Goal: Task Accomplishment & Management: Complete application form

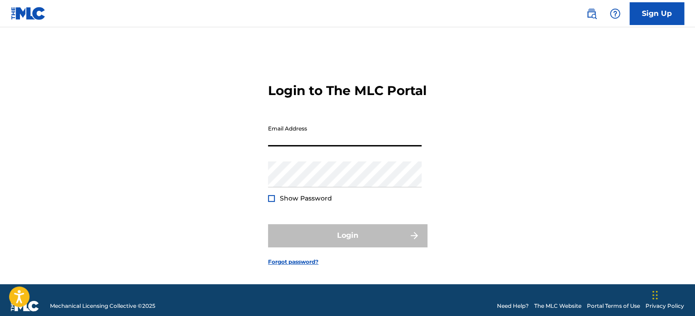
click at [376, 146] on input "Email Address" at bounding box center [345, 133] width 154 height 26
drag, startPoint x: 376, startPoint y: 152, endPoint x: 360, endPoint y: 150, distance: 16.0
click at [360, 146] on input "Email Address" at bounding box center [345, 133] width 154 height 26
type input "[EMAIL_ADDRESS][DOMAIN_NAME]"
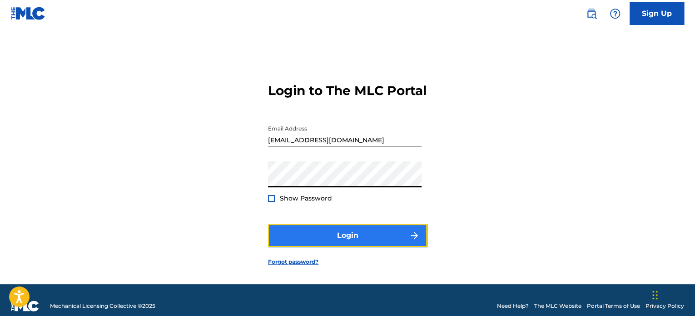
click at [303, 244] on button "Login" at bounding box center [347, 235] width 159 height 23
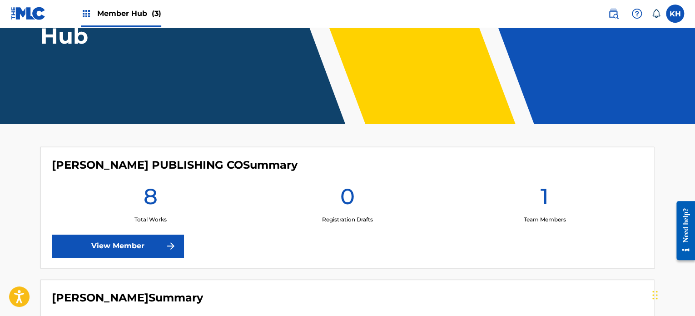
scroll to position [131, 0]
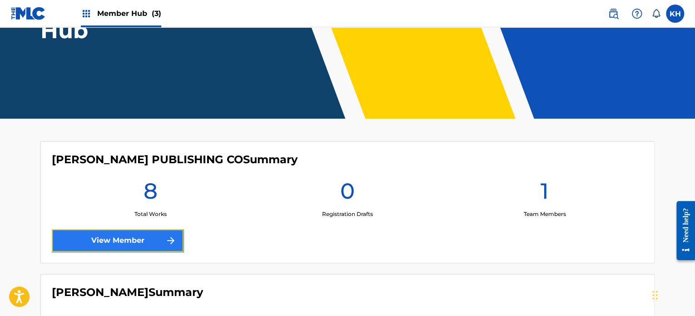
click at [137, 239] on link "View Member" at bounding box center [118, 240] width 132 height 23
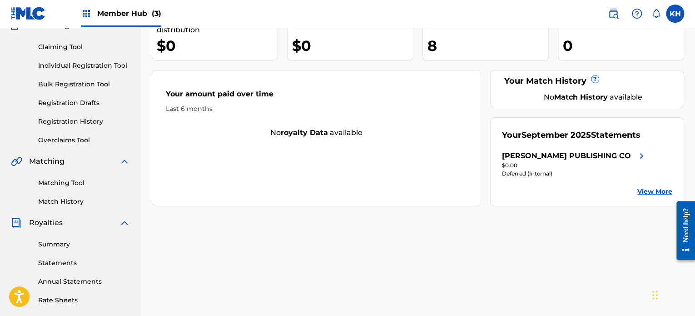
scroll to position [94, 0]
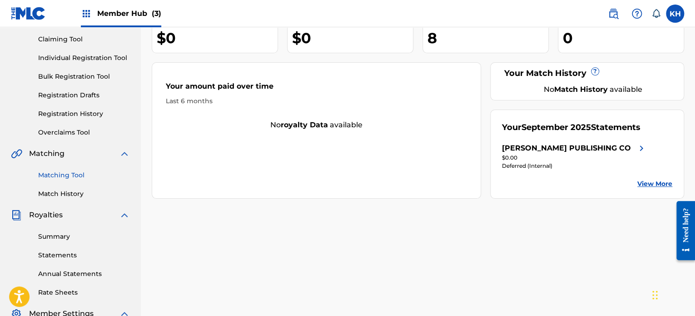
click at [84, 174] on link "Matching Tool" at bounding box center [84, 175] width 92 height 10
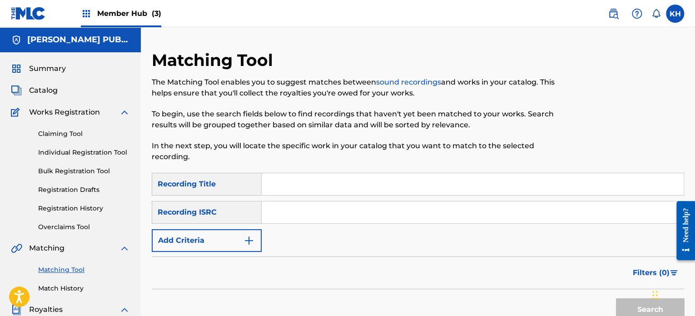
click at [298, 210] on input "Search Form" at bounding box center [473, 212] width 422 height 22
paste input "QT65W2566732"
click at [631, 307] on button "Search" at bounding box center [650, 309] width 68 height 23
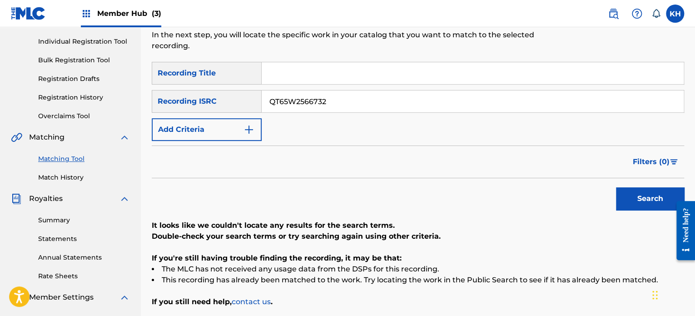
scroll to position [118, 0]
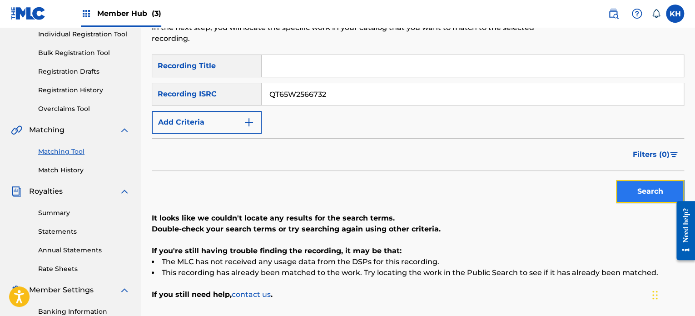
click at [639, 189] on button "Search" at bounding box center [650, 191] width 68 height 23
drag, startPoint x: 395, startPoint y: 86, endPoint x: 250, endPoint y: 92, distance: 144.6
click at [250, 92] on div "SearchWithCriteria306790ba-04a0-4033-ac27-85dac7043cb3 Recording ISRC QT65W2566…" at bounding box center [418, 94] width 532 height 23
paste input "ZTB92564967"
type input "QZTB92564967"
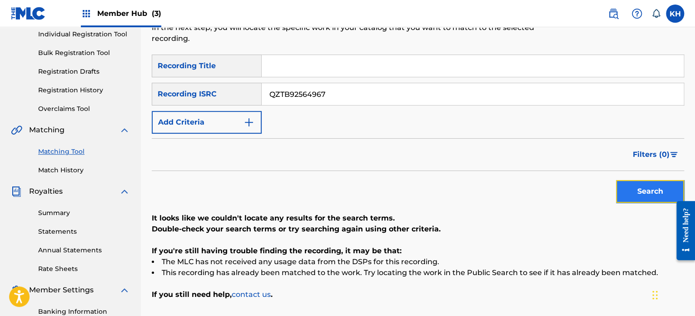
click at [631, 193] on button "Search" at bounding box center [650, 191] width 68 height 23
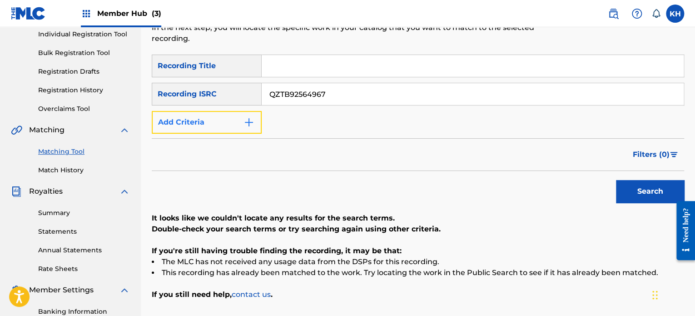
click at [242, 113] on button "Add Criteria" at bounding box center [207, 122] width 110 height 23
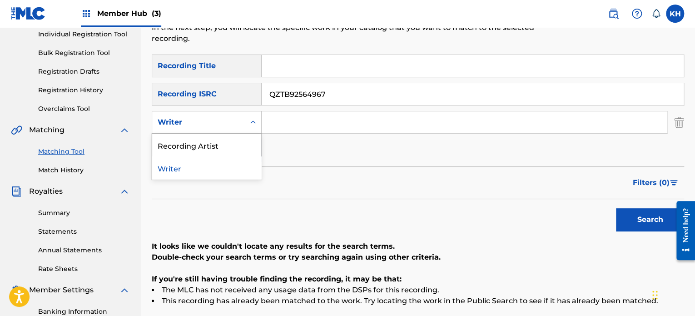
click at [242, 119] on div "Writer" at bounding box center [198, 122] width 93 height 17
click at [220, 162] on div "Writer" at bounding box center [206, 167] width 109 height 23
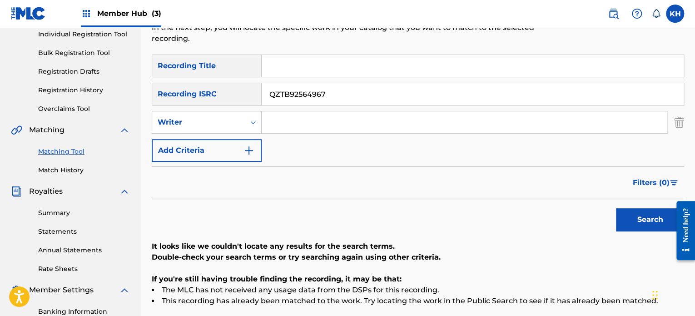
click at [399, 114] on input "Search Form" at bounding box center [464, 122] width 405 height 22
type input "i"
type input "[PERSON_NAME]"
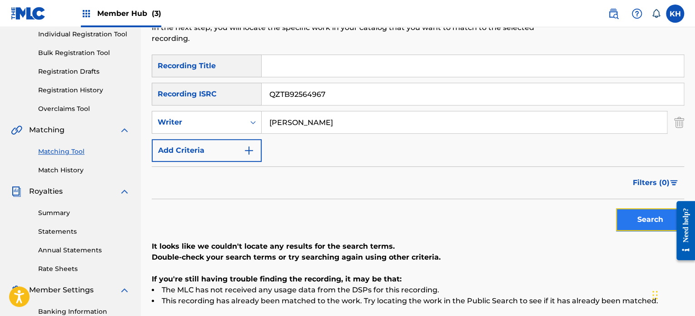
click at [629, 218] on button "Search" at bounding box center [650, 219] width 68 height 23
click at [252, 125] on icon "Search Form" at bounding box center [252, 122] width 9 height 9
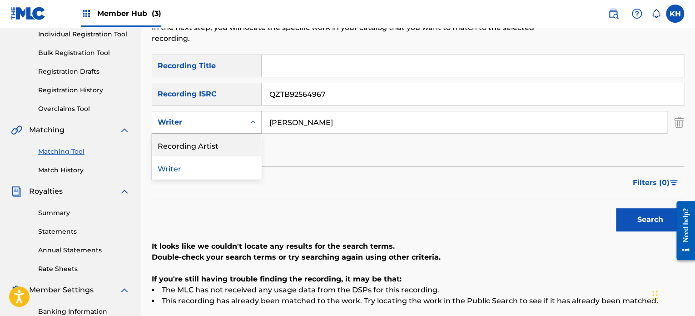
click at [240, 149] on div "Recording Artist" at bounding box center [206, 145] width 109 height 23
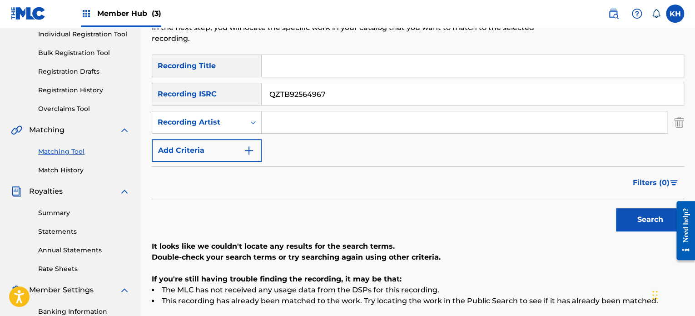
click at [318, 129] on input "Search Form" at bounding box center [464, 122] width 405 height 22
type input "[PERSON_NAME]"
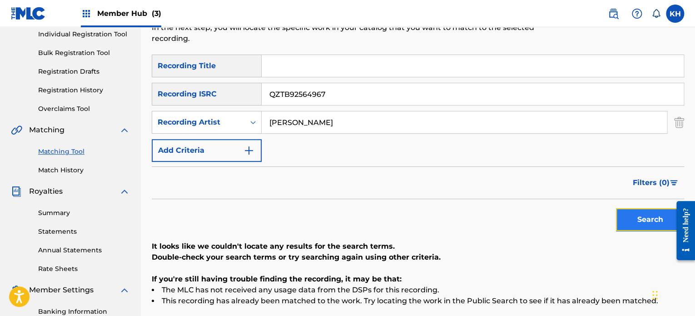
click at [627, 216] on button "Search" at bounding box center [650, 219] width 68 height 23
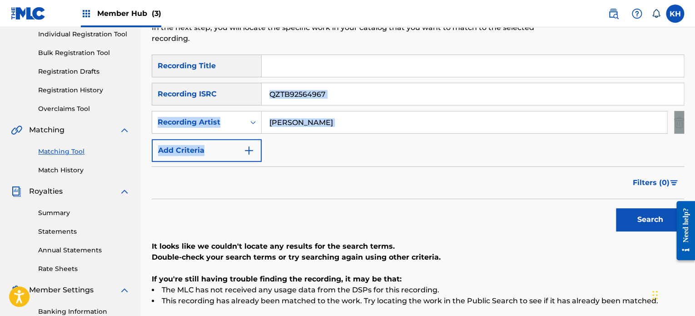
drag, startPoint x: 694, startPoint y: 94, endPoint x: 694, endPoint y: 153, distance: 59.1
click at [694, 153] on div "Matching Tool The Matching Tool enables you to suggest matches between sound re…" at bounding box center [418, 167] width 554 height 470
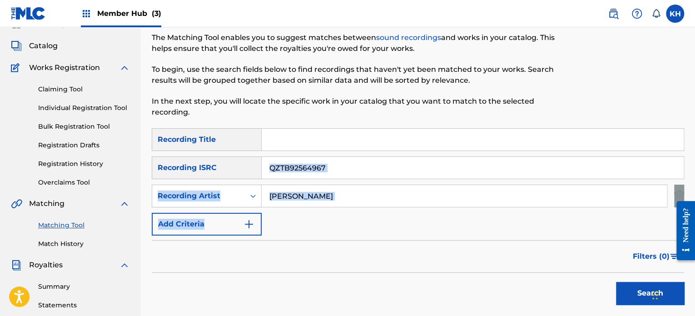
scroll to position [43, 0]
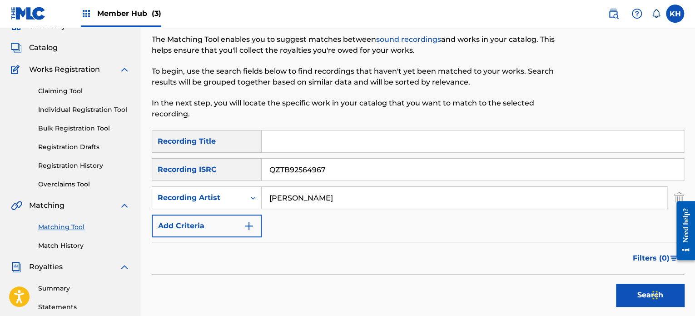
click at [66, 74] on span "Works Registration" at bounding box center [64, 69] width 71 height 11
click at [66, 70] on span "Works Registration" at bounding box center [64, 69] width 71 height 11
click at [64, 92] on link "Claiming Tool" at bounding box center [84, 91] width 92 height 10
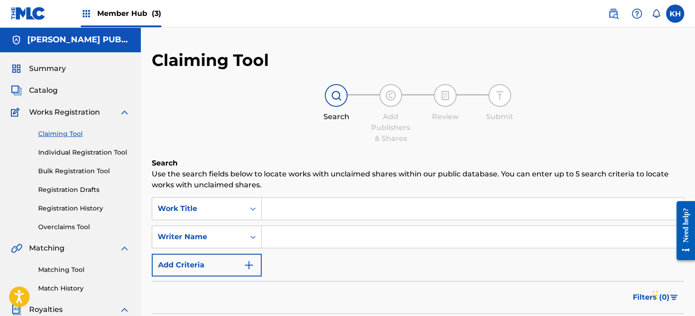
click at [296, 214] on input "Search Form" at bounding box center [473, 209] width 422 height 22
paste input "Great Beginning"
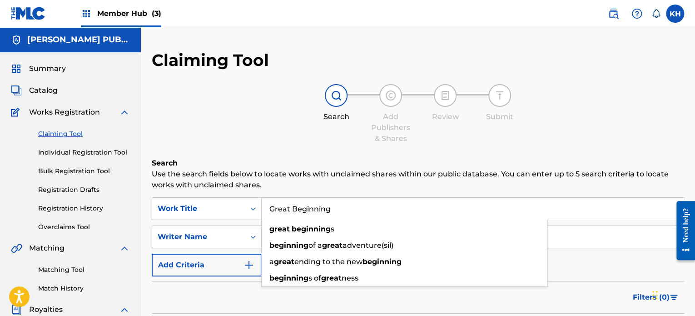
type input "Great Beginning"
click at [224, 236] on div "Writer Name" at bounding box center [207, 236] width 110 height 23
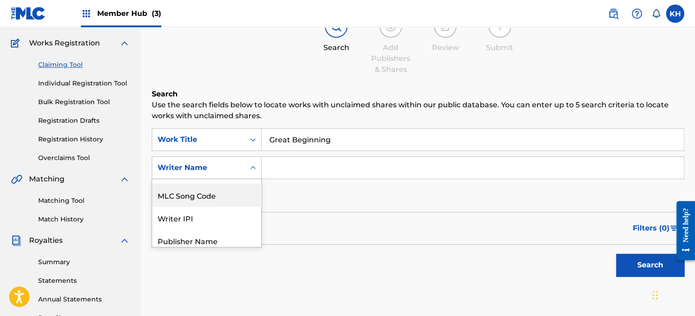
scroll to position [24, 0]
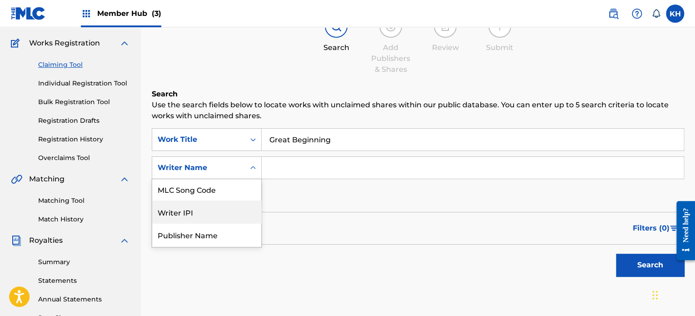
click at [219, 221] on div "Writer IPI" at bounding box center [206, 211] width 109 height 23
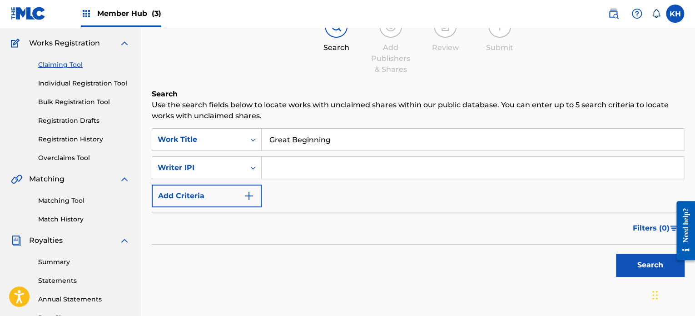
click at [320, 164] on input "Search Form" at bounding box center [473, 168] width 422 height 22
paste input "505471375"
type input "505471375"
click at [642, 264] on button "Search" at bounding box center [650, 264] width 68 height 23
click at [440, 134] on input "Great Beginning" at bounding box center [473, 140] width 422 height 22
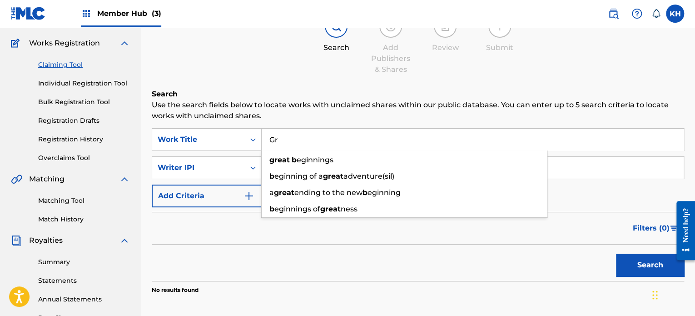
type input "G"
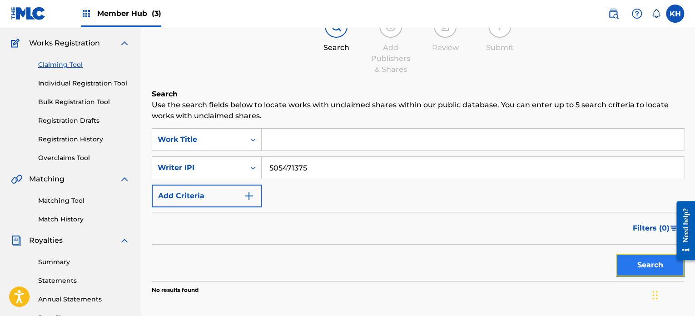
click at [634, 261] on button "Search" at bounding box center [650, 264] width 68 height 23
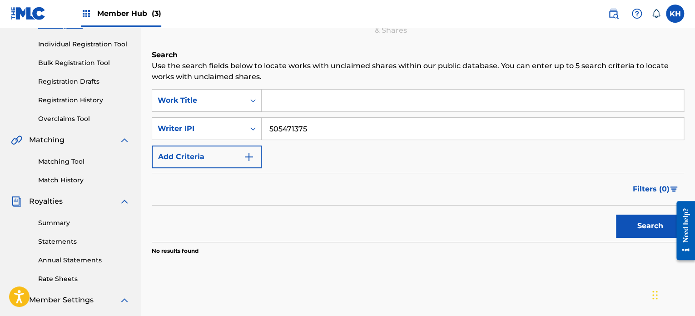
scroll to position [111, 0]
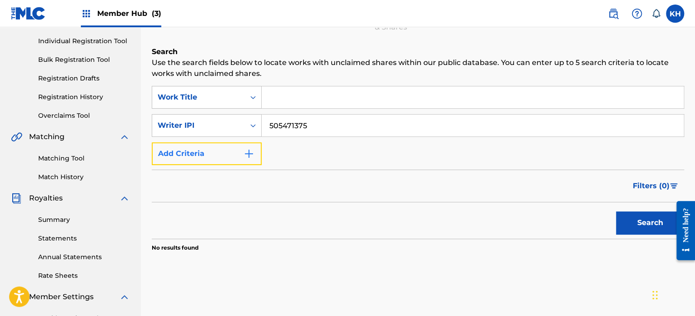
click at [247, 151] on img "Search Form" at bounding box center [248, 153] width 11 height 11
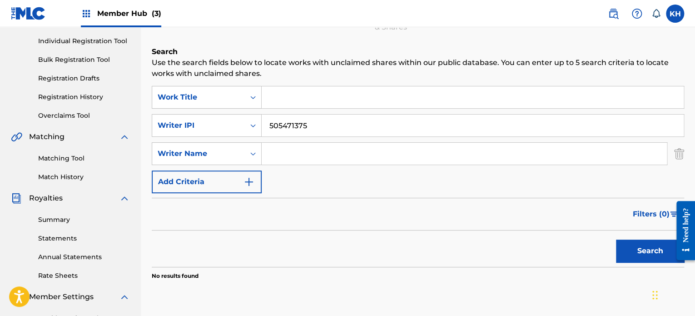
click at [419, 155] on input "Search Form" at bounding box center [464, 154] width 405 height 22
type input "[PERSON_NAME]"
click at [636, 257] on button "Search" at bounding box center [650, 250] width 68 height 23
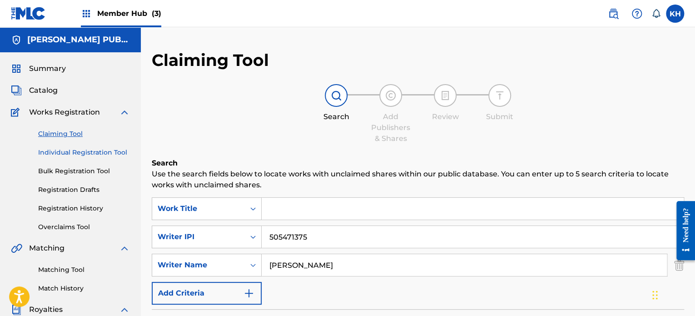
click at [65, 152] on link "Individual Registration Tool" at bounding box center [84, 153] width 92 height 10
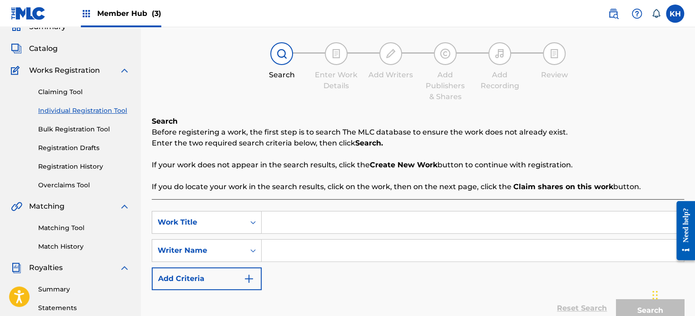
scroll to position [40, 0]
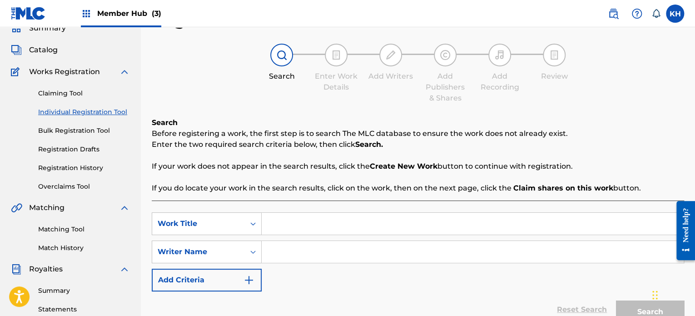
click at [351, 221] on input "Search Form" at bounding box center [473, 224] width 422 height 22
type input "Life is great"
click at [347, 254] on input "Search Form" at bounding box center [473, 252] width 422 height 22
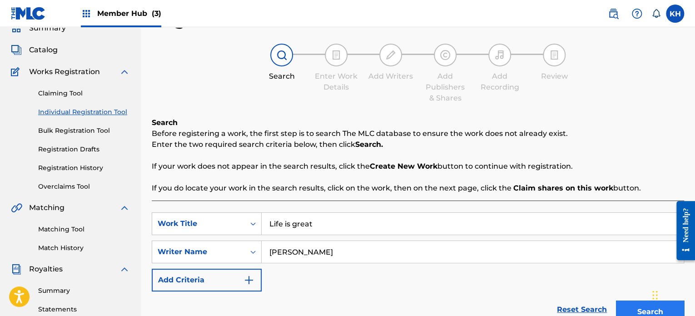
type input "[PERSON_NAME]"
click at [632, 307] on button "Search" at bounding box center [650, 311] width 68 height 23
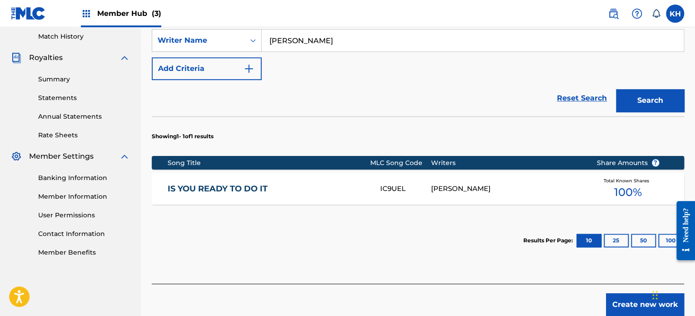
scroll to position [295, 0]
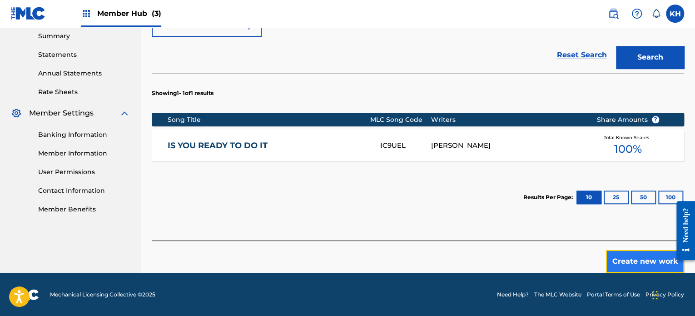
click at [657, 259] on button "Create new work" at bounding box center [645, 261] width 78 height 23
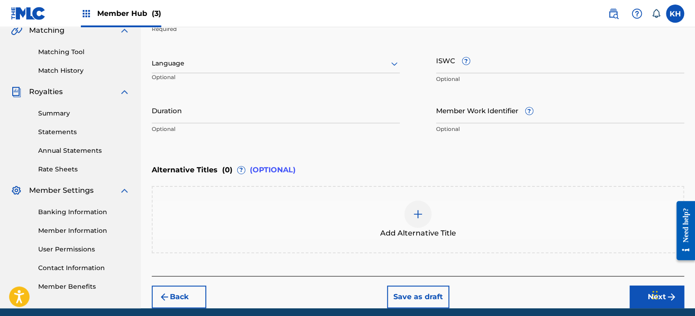
scroll to position [238, 0]
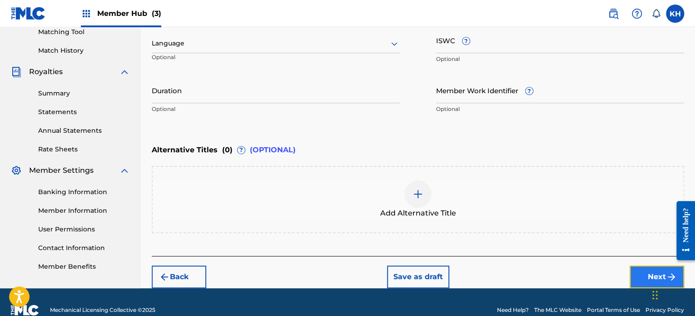
click at [641, 276] on button "Next" at bounding box center [657, 276] width 55 height 23
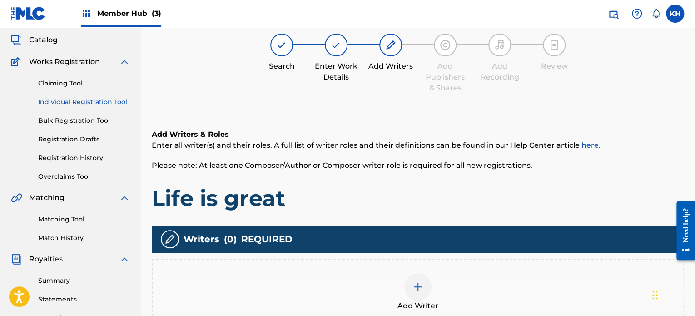
scroll to position [73, 0]
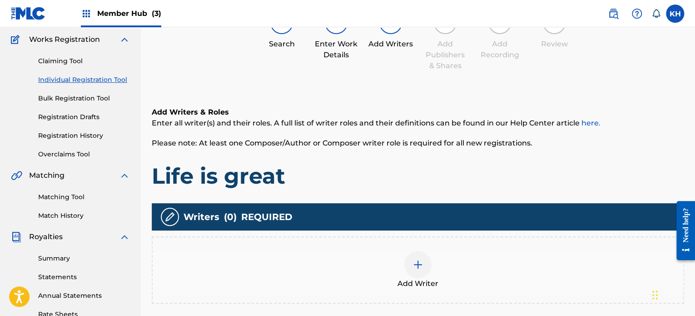
click at [418, 264] on img at bounding box center [417, 264] width 11 height 11
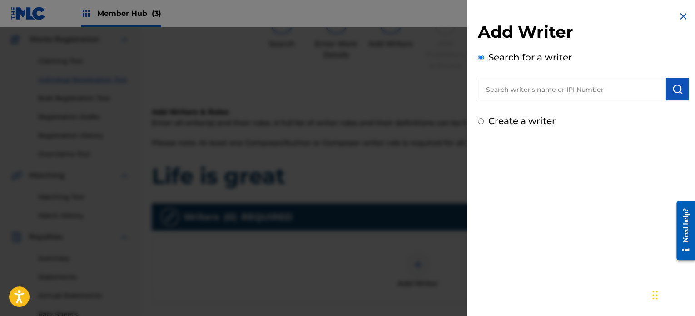
click at [555, 89] on input "text" at bounding box center [572, 89] width 188 height 23
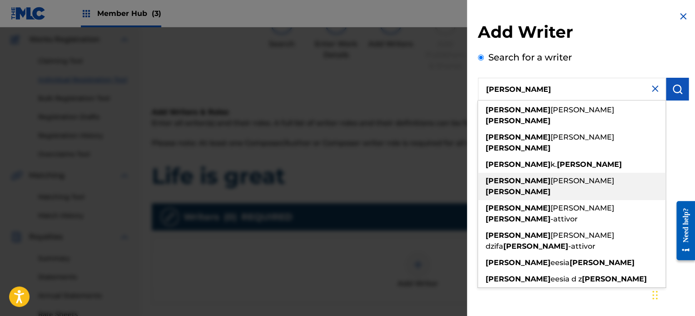
click at [503, 173] on div "[PERSON_NAME]" at bounding box center [572, 186] width 188 height 27
type input "[PERSON_NAME]"
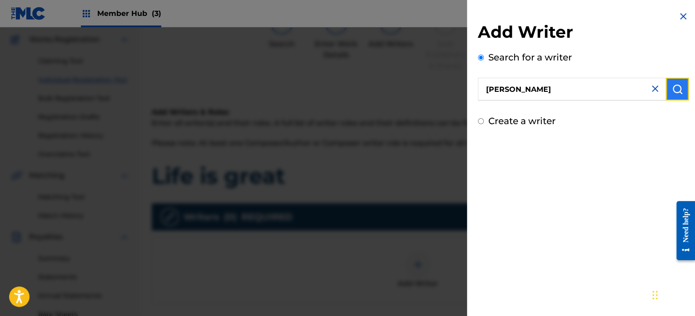
click at [678, 92] on img "submit" at bounding box center [677, 89] width 11 height 11
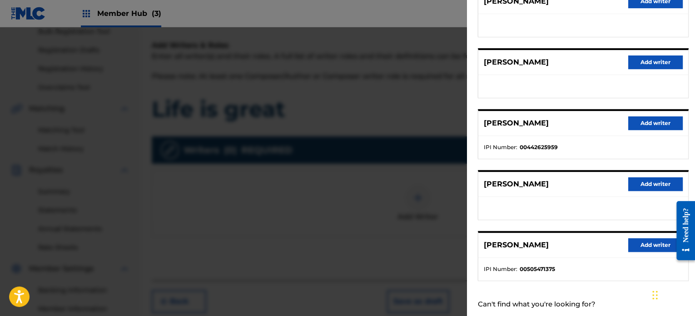
scroll to position [154, 0]
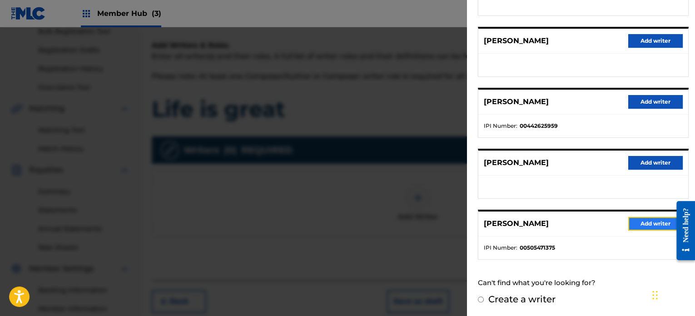
click at [646, 220] on button "Add writer" at bounding box center [655, 224] width 55 height 14
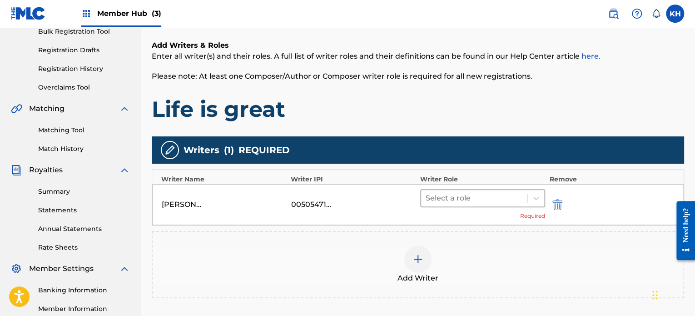
click at [503, 193] on div at bounding box center [474, 198] width 97 height 13
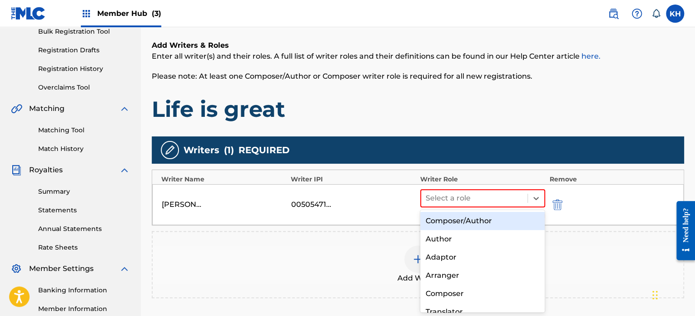
click at [511, 222] on div "Composer/Author" at bounding box center [482, 221] width 125 height 18
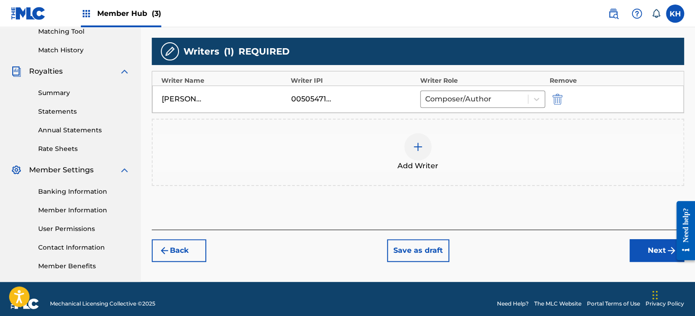
scroll to position [247, 0]
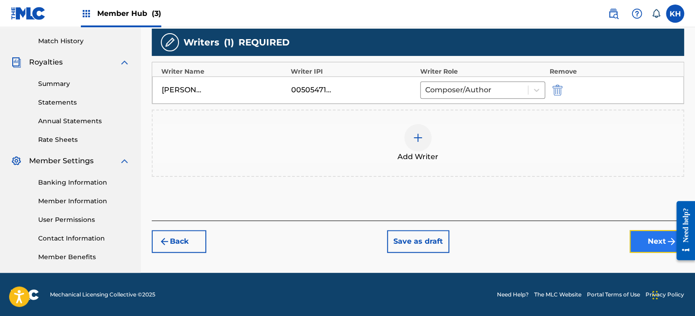
click at [645, 243] on button "Next" at bounding box center [657, 241] width 55 height 23
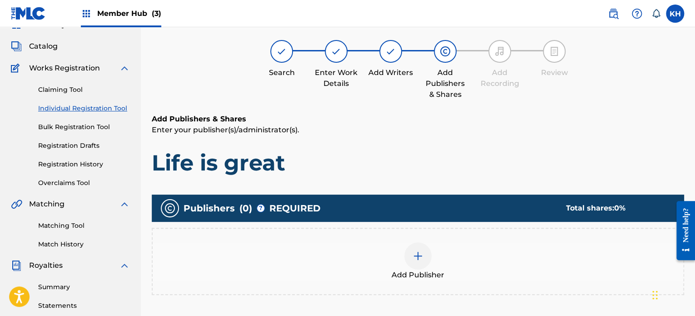
scroll to position [41, 0]
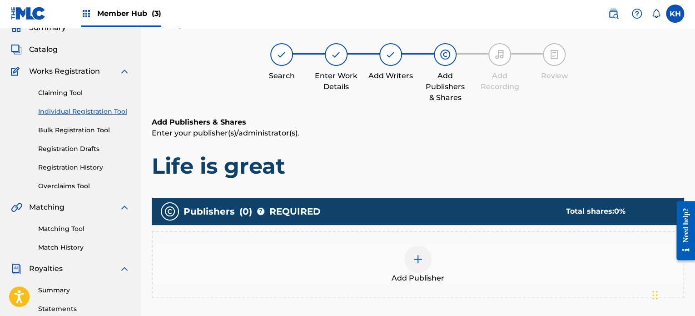
click at [417, 253] on img at bounding box center [417, 258] width 11 height 11
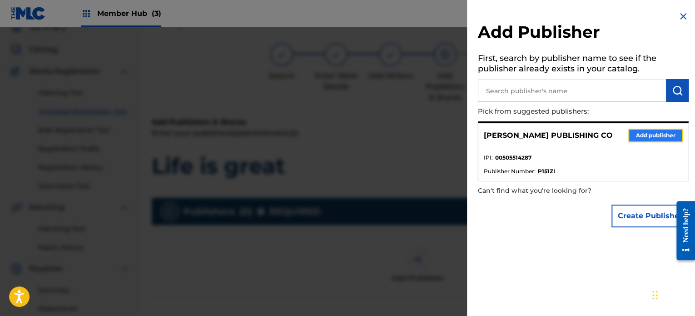
click at [656, 136] on button "Add publisher" at bounding box center [655, 136] width 55 height 14
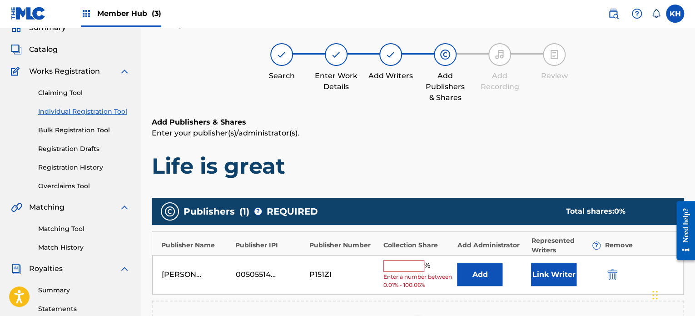
click at [400, 265] on input "text" at bounding box center [403, 266] width 41 height 12
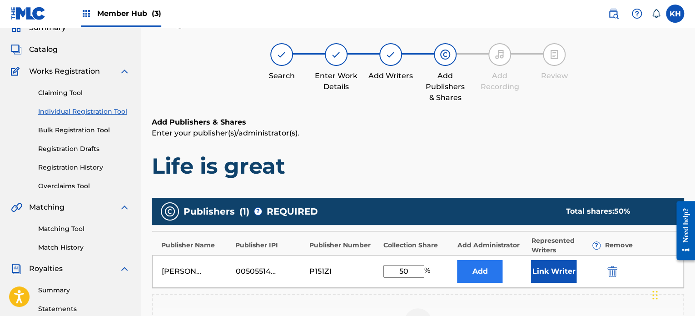
type input "50"
click at [475, 272] on button "Add" at bounding box center [479, 271] width 45 height 23
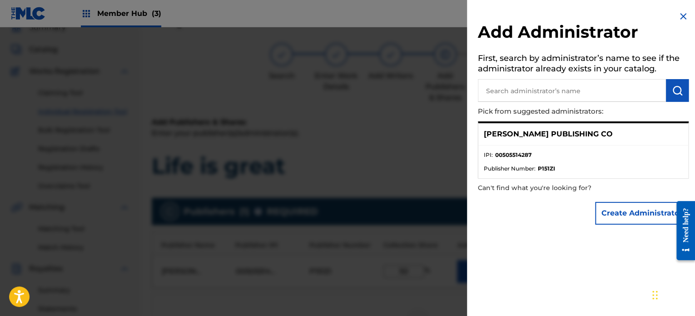
click at [591, 154] on li "IPI : 00505514287" at bounding box center [583, 158] width 199 height 14
click at [614, 206] on button "Create Administrator" at bounding box center [642, 213] width 94 height 23
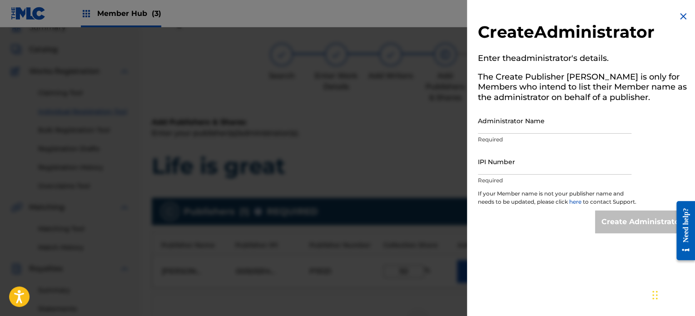
click at [678, 20] on img at bounding box center [683, 16] width 11 height 11
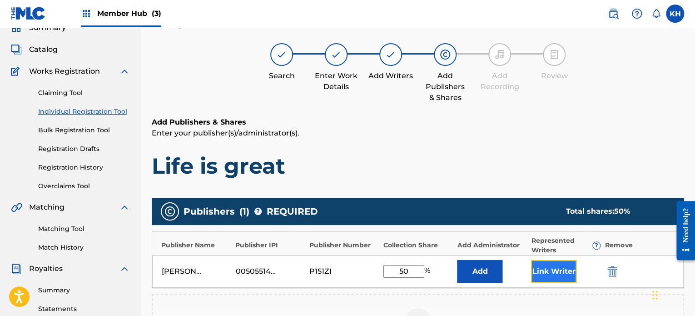
click at [537, 273] on button "Link Writer" at bounding box center [553, 271] width 45 height 23
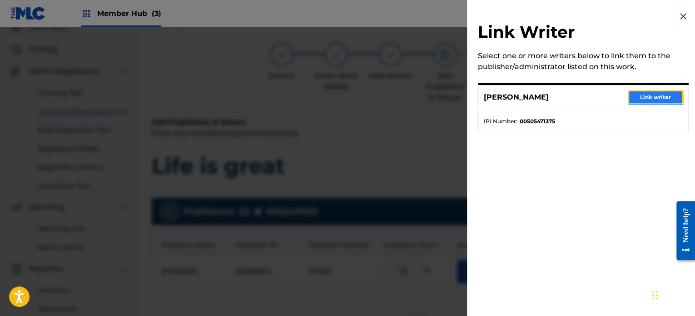
click at [633, 92] on button "Link writer" at bounding box center [655, 97] width 55 height 14
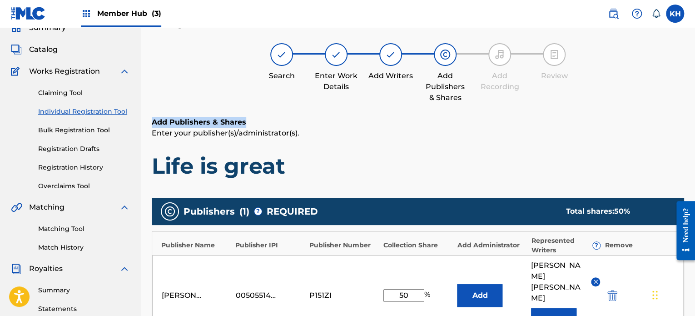
drag, startPoint x: 694, startPoint y: 48, endPoint x: 697, endPoint y: 111, distance: 63.2
click at [695, 111] on html "Accessibility Screen-Reader Guide, Feedback, and Issue Reporting | New window C…" at bounding box center [347, 117] width 695 height 316
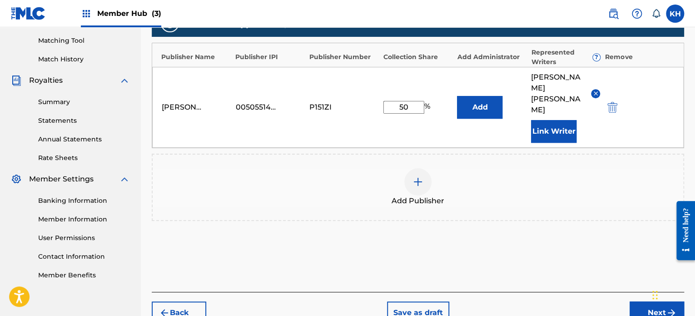
scroll to position [267, 0]
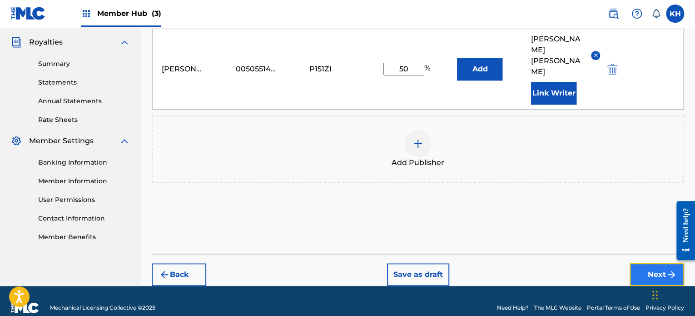
click at [643, 263] on button "Next" at bounding box center [657, 274] width 55 height 23
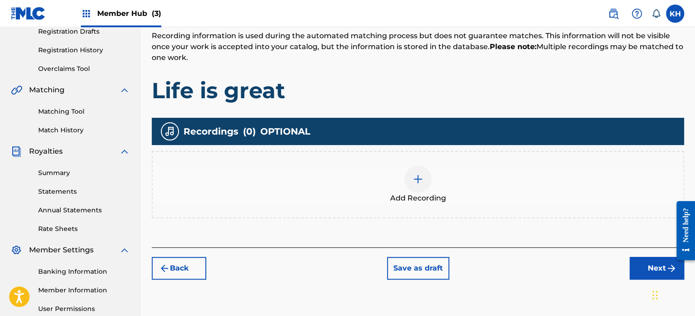
scroll to position [165, 0]
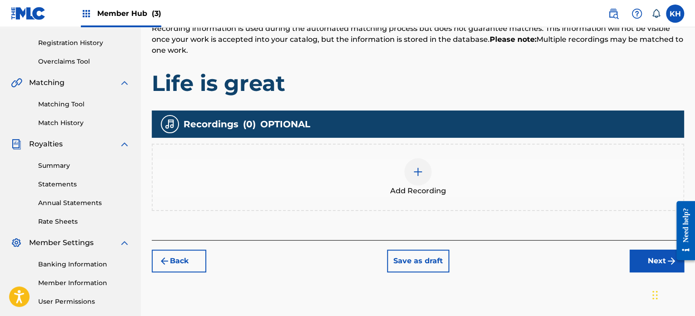
click at [419, 171] on img at bounding box center [417, 171] width 11 height 11
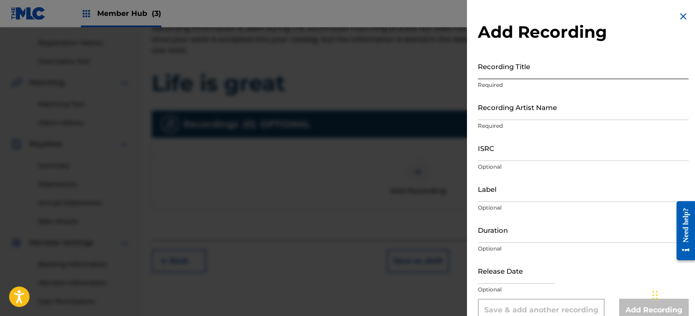
click at [539, 70] on input "Recording Title" at bounding box center [583, 66] width 211 height 26
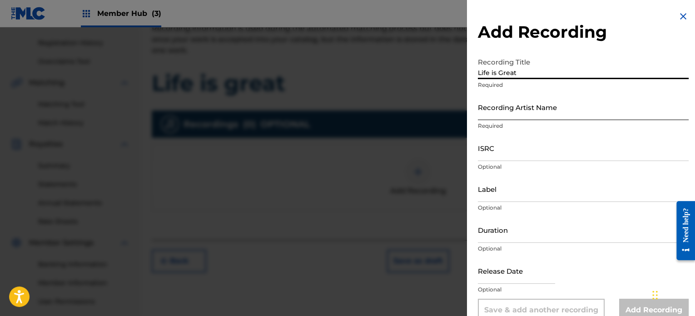
type input "Life is Great"
click at [528, 112] on input "Recording Artist Name" at bounding box center [583, 107] width 211 height 26
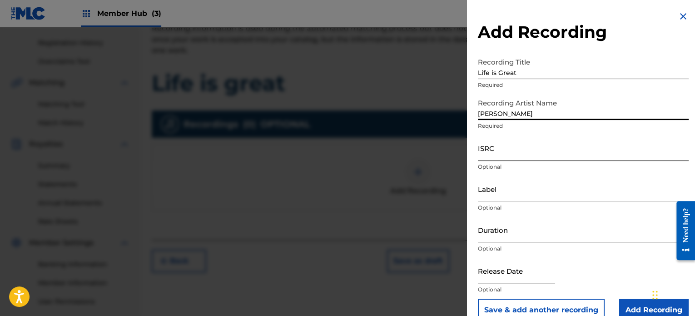
type input "[PERSON_NAME]"
click at [519, 154] on input "ISRC" at bounding box center [583, 148] width 211 height 26
paste input "QZTB92564967"
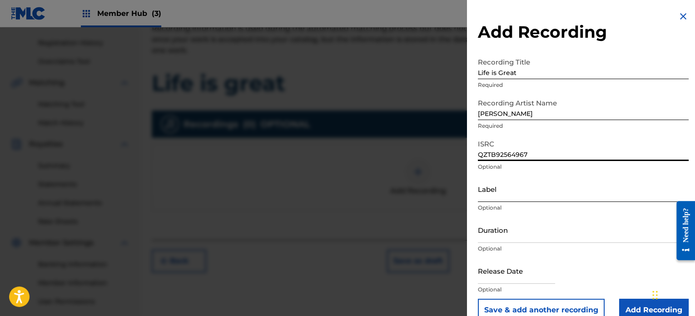
type input "QZTB92564967"
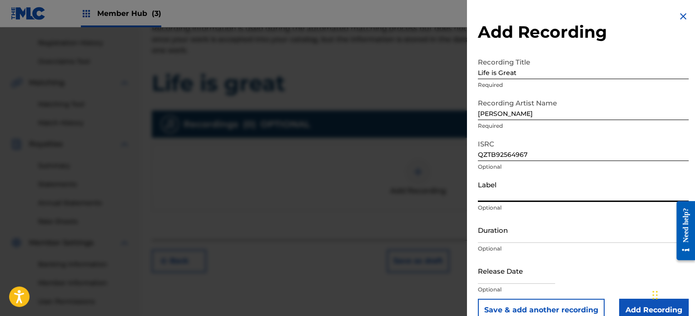
click at [489, 194] on input "Label" at bounding box center [583, 189] width 211 height 26
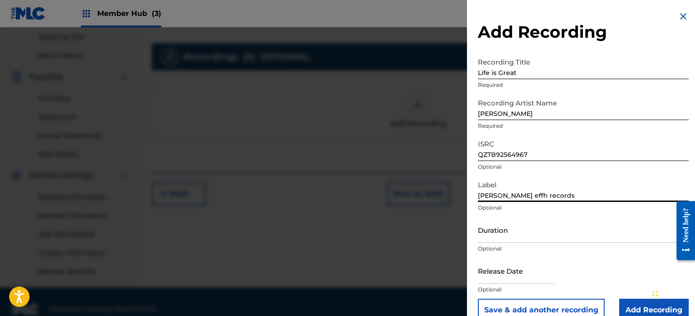
scroll to position [236, 0]
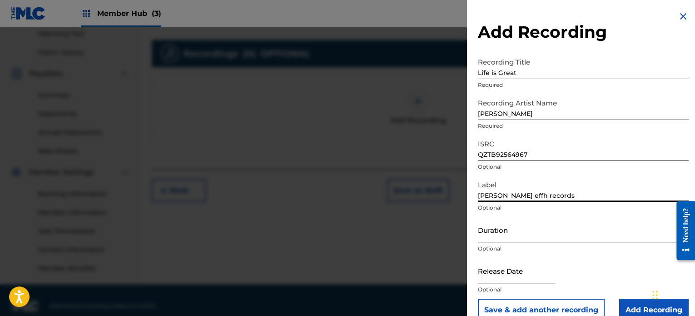
type input "[PERSON_NAME] effh records"
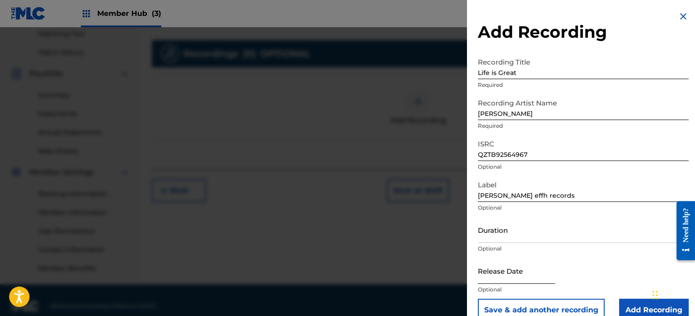
click at [550, 274] on input "text" at bounding box center [516, 271] width 77 height 26
select select "8"
select select "2025"
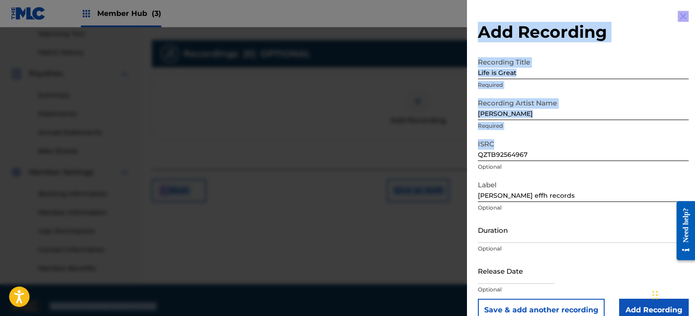
drag, startPoint x: 694, startPoint y: 141, endPoint x: 695, endPoint y: 158, distance: 16.4
click at [656, 149] on input "QZTB92564967" at bounding box center [583, 148] width 211 height 26
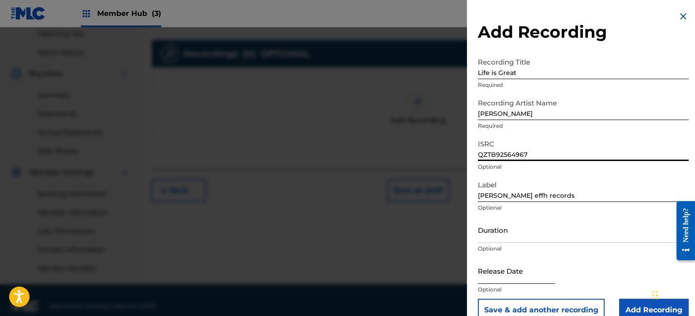
select select "8"
select select "2025"
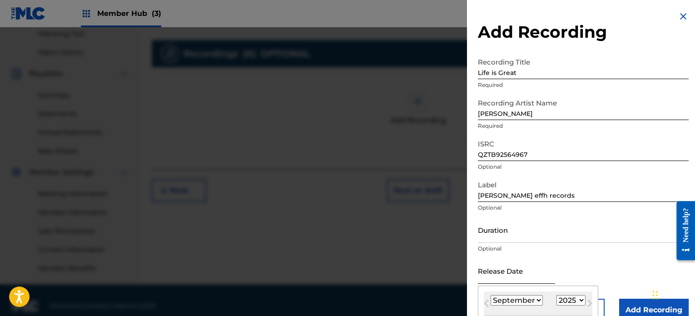
click at [538, 278] on input "text" at bounding box center [516, 271] width 77 height 26
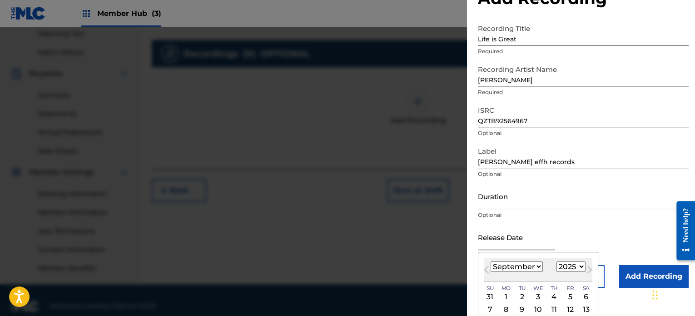
scroll to position [88, 0]
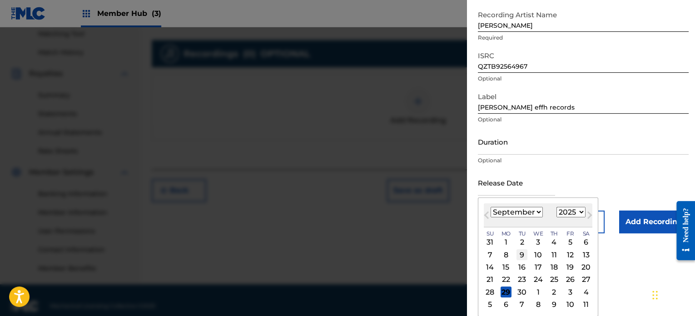
click at [525, 252] on div "9" at bounding box center [522, 254] width 11 height 11
type input "[DATE]"
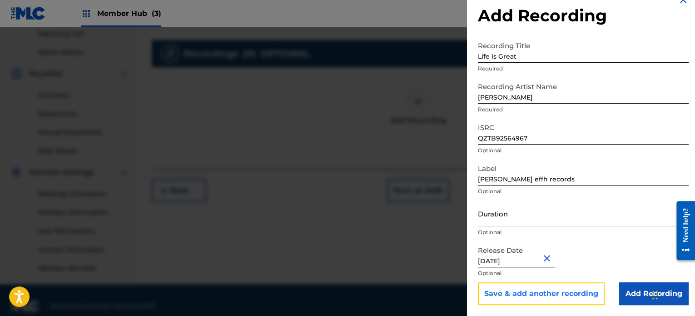
click at [580, 298] on button "Save & add another recording" at bounding box center [541, 293] width 127 height 23
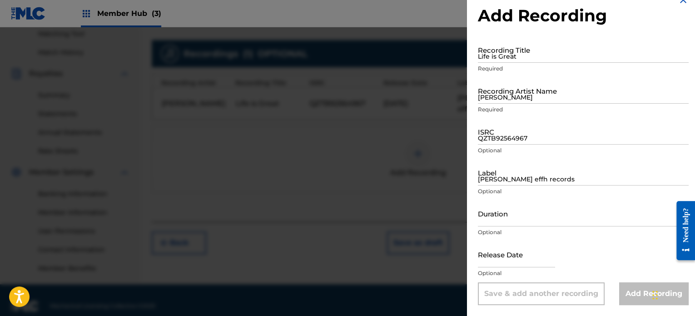
click at [362, 203] on div at bounding box center [347, 185] width 695 height 316
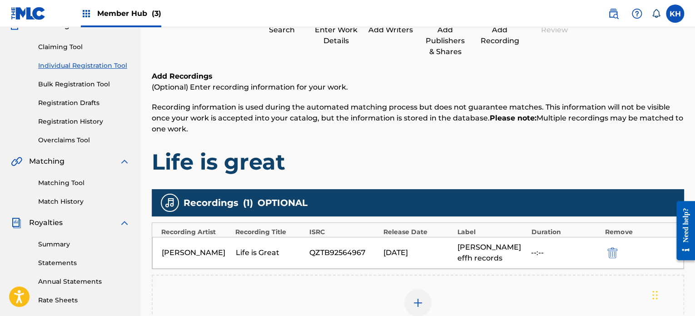
scroll to position [67, 0]
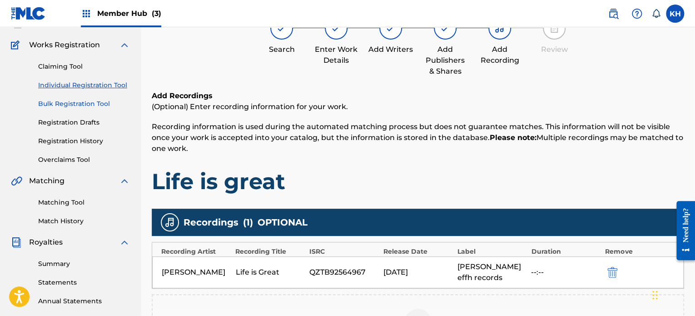
click at [68, 108] on link "Bulk Registration Tool" at bounding box center [84, 104] width 92 height 10
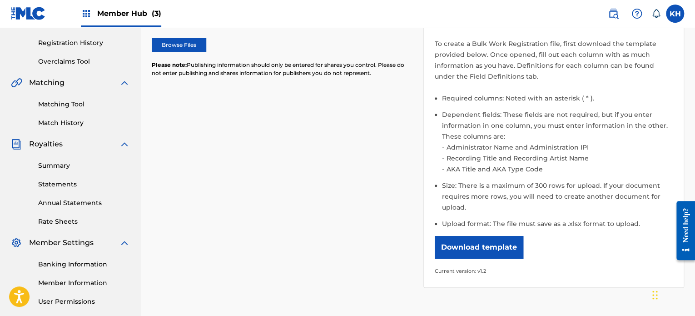
scroll to position [168, 0]
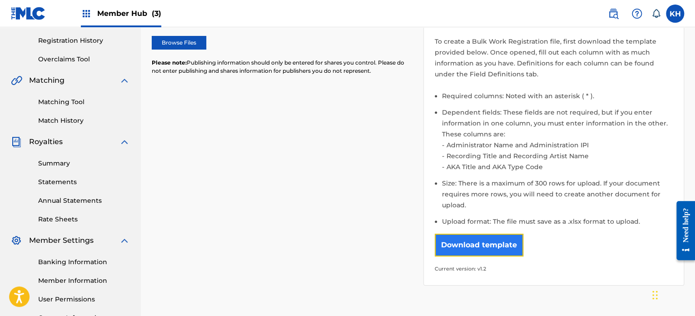
click at [477, 239] on button "Download template" at bounding box center [479, 244] width 89 height 23
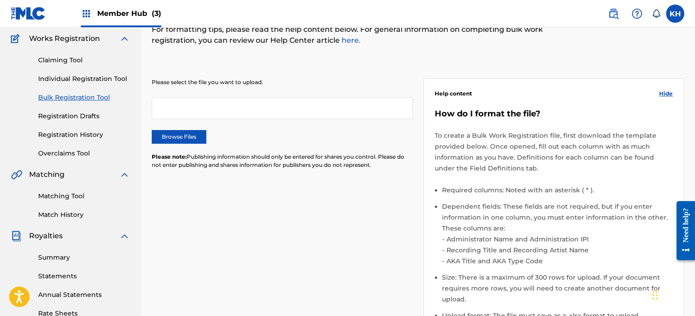
scroll to position [66, 0]
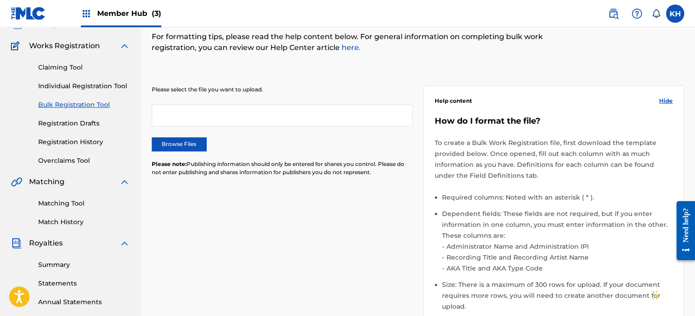
click at [285, 117] on div at bounding box center [282, 115] width 261 height 22
click at [196, 139] on label "Browse Files" at bounding box center [179, 144] width 55 height 14
click at [0, 0] on input "Browse Files" at bounding box center [0, 0] width 0 height 0
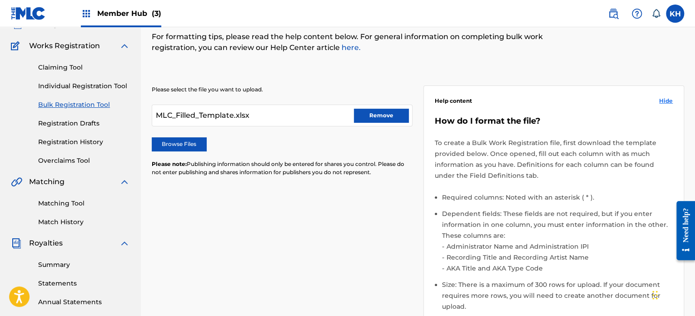
click at [665, 97] on span "Hide" at bounding box center [666, 101] width 14 height 8
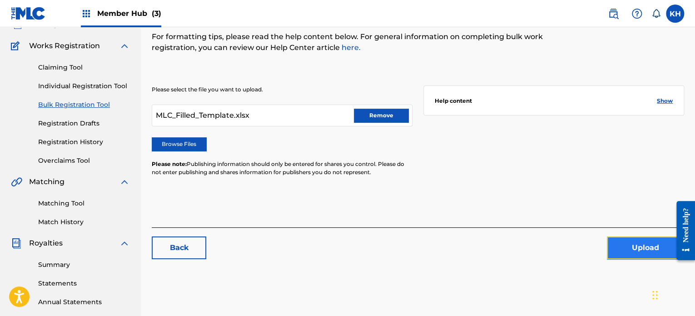
click at [626, 247] on button "Upload" at bounding box center [645, 247] width 77 height 23
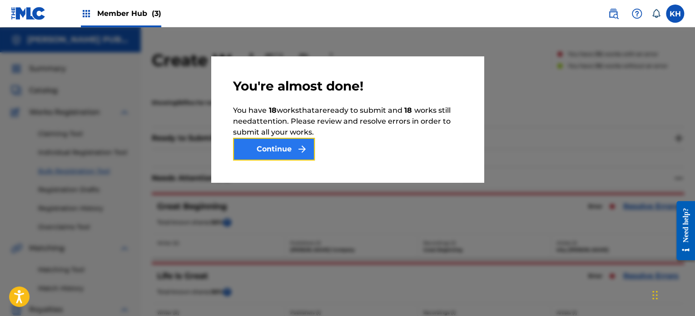
click at [293, 150] on button "Continue" at bounding box center [274, 149] width 82 height 23
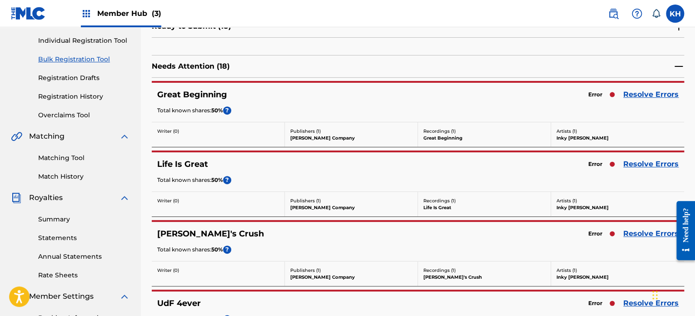
scroll to position [114, 0]
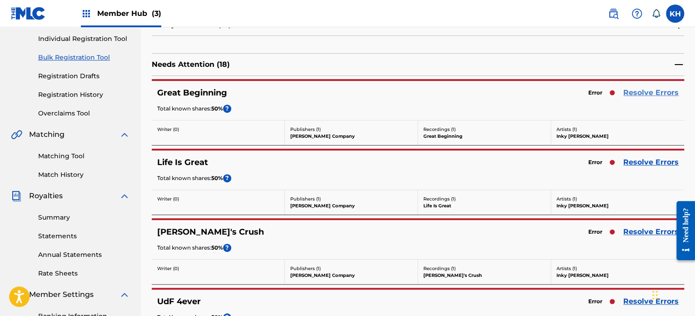
click at [647, 90] on link "Resolve Errors" at bounding box center [650, 92] width 55 height 11
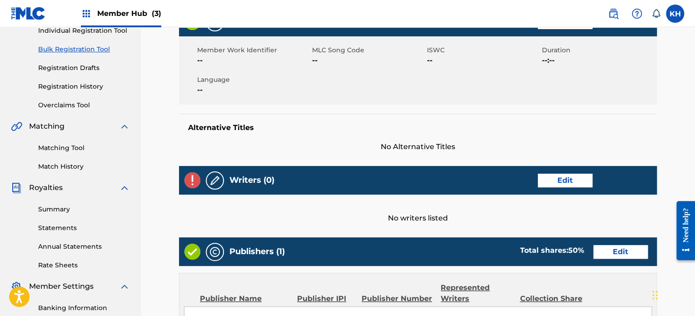
scroll to position [139, 0]
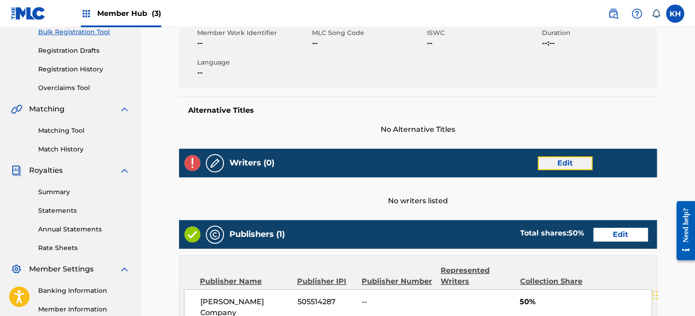
click at [552, 167] on link "Edit" at bounding box center [565, 163] width 55 height 14
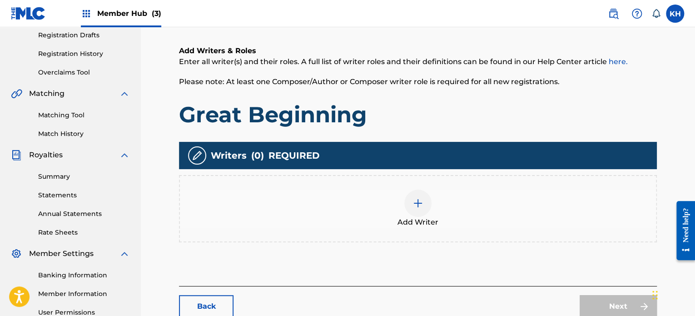
scroll to position [157, 0]
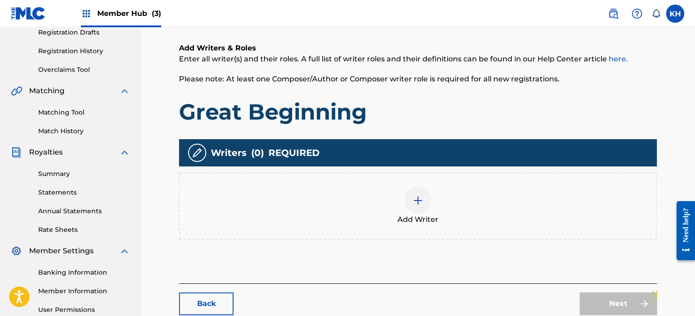
click at [425, 198] on div at bounding box center [417, 200] width 27 height 27
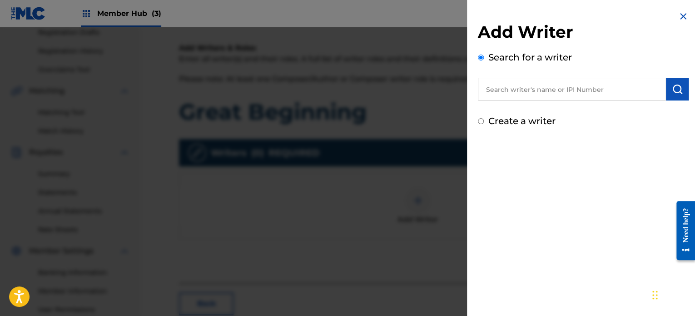
click at [551, 79] on input "text" at bounding box center [572, 89] width 188 height 23
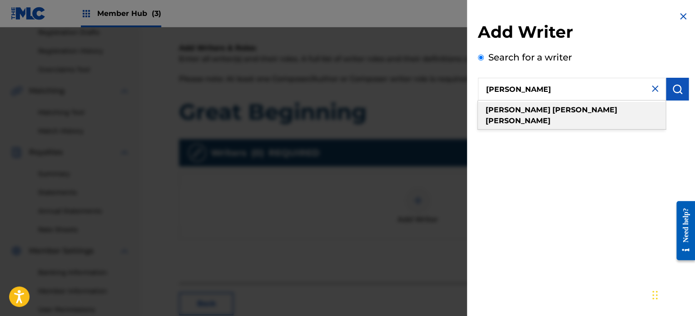
type input "[PERSON_NAME]"
click at [536, 116] on strong "[PERSON_NAME]" at bounding box center [518, 120] width 65 height 9
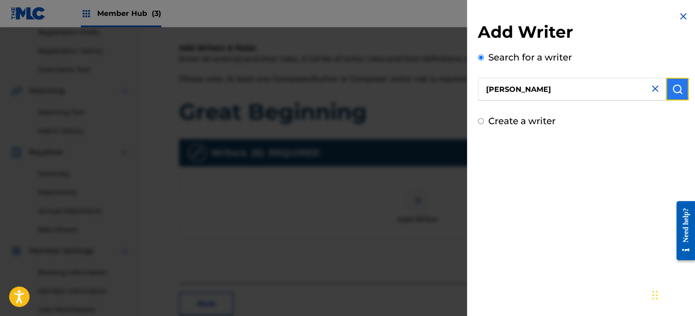
click at [676, 92] on img "submit" at bounding box center [677, 89] width 11 height 11
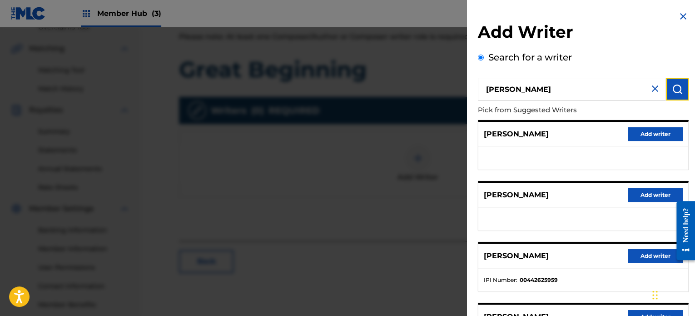
scroll to position [247, 0]
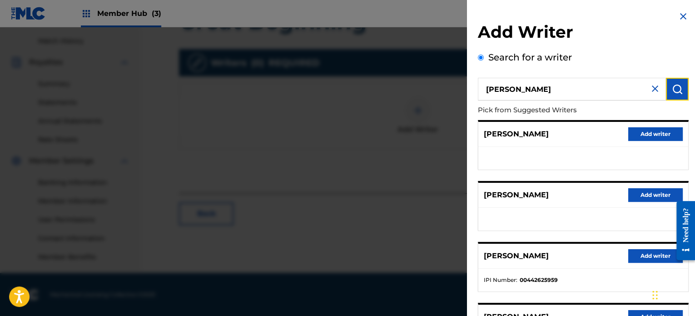
drag, startPoint x: 697, startPoint y: 109, endPoint x: 19, endPoint y: 35, distance: 682.2
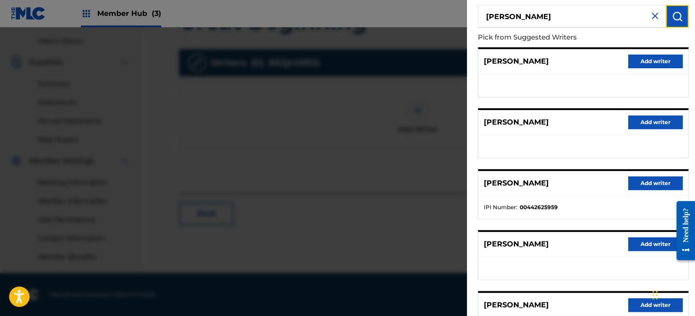
scroll to position [154, 0]
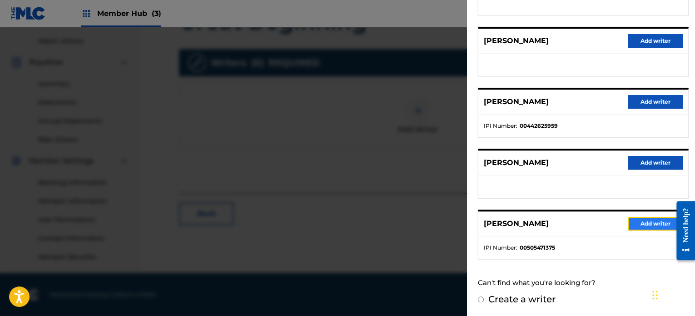
click at [637, 227] on button "Add writer" at bounding box center [655, 224] width 55 height 14
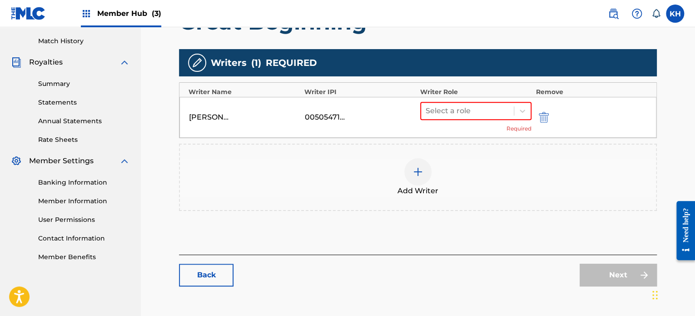
click at [476, 120] on div "Select a role Required" at bounding box center [475, 117] width 111 height 31
click at [475, 115] on div at bounding box center [468, 110] width 84 height 13
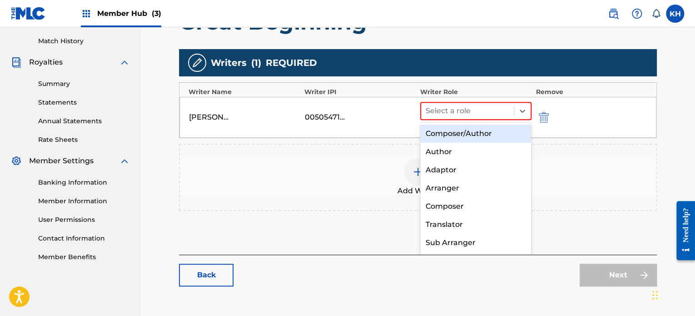
click at [470, 130] on div "Composer/Author" at bounding box center [475, 133] width 111 height 18
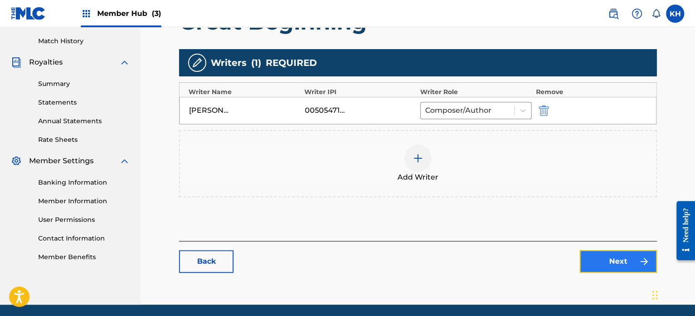
click at [597, 259] on link "Next" at bounding box center [618, 261] width 77 height 23
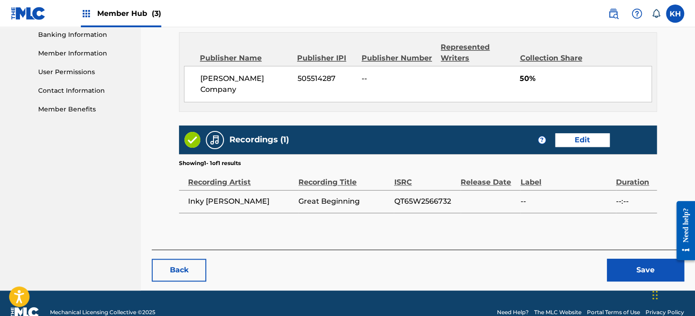
scroll to position [412, 0]
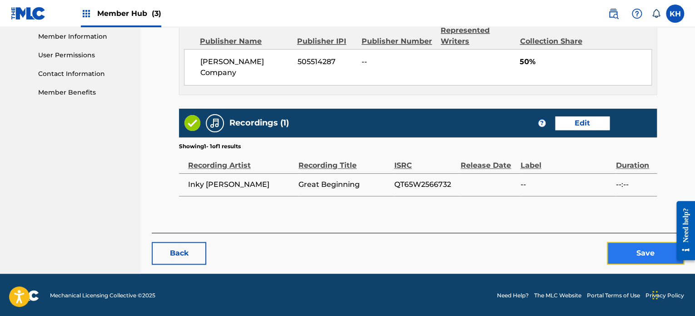
click at [639, 258] on button "Save" at bounding box center [645, 253] width 77 height 23
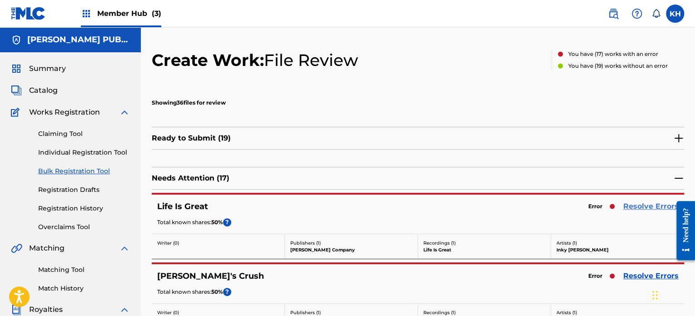
click at [633, 205] on link "Resolve Errors" at bounding box center [650, 206] width 55 height 11
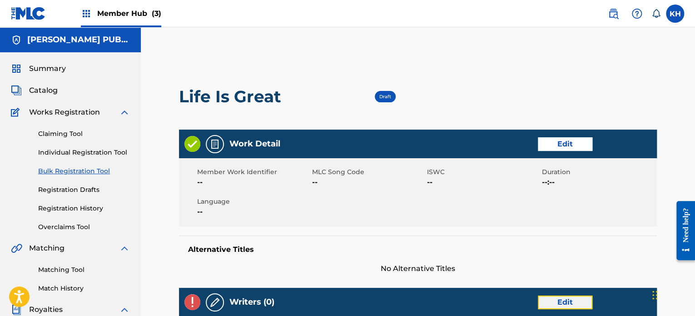
click at [578, 300] on link "Edit" at bounding box center [565, 302] width 55 height 14
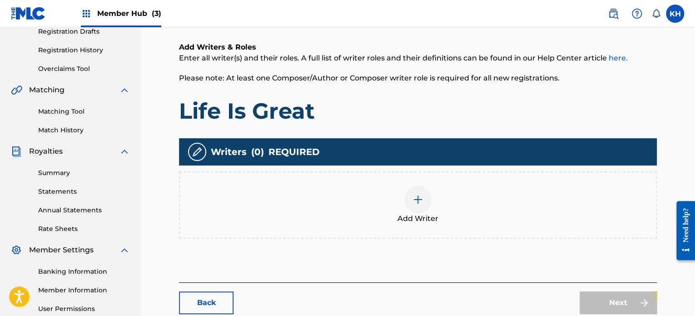
scroll to position [189, 0]
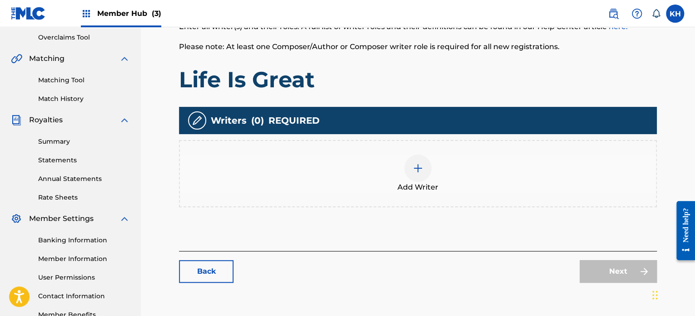
drag, startPoint x: 697, startPoint y: 102, endPoint x: 23, endPoint y: 15, distance: 680.2
click at [418, 171] on img at bounding box center [417, 168] width 11 height 11
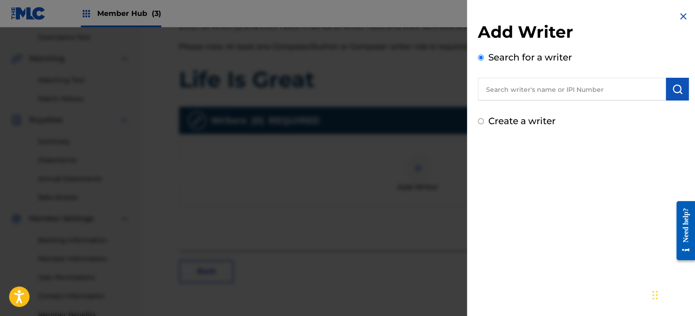
click at [536, 83] on input "text" at bounding box center [572, 89] width 188 height 23
paste input "505471375"
click at [680, 86] on button "submit" at bounding box center [677, 89] width 23 height 23
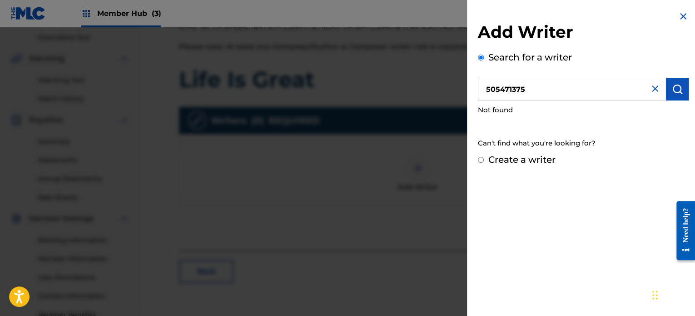
click at [487, 87] on input "505471375" at bounding box center [572, 89] width 188 height 23
drag, startPoint x: 546, startPoint y: 94, endPoint x: 436, endPoint y: 84, distance: 110.9
click at [436, 84] on div "Add Writer Search for a writer #505471375 Not found Can't find what you're look…" at bounding box center [347, 171] width 695 height 288
paste input "[PERSON_NAME]"
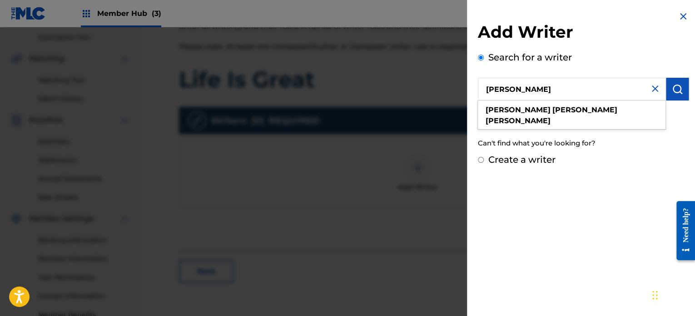
click at [550, 101] on div "[PERSON_NAME]" at bounding box center [571, 114] width 189 height 29
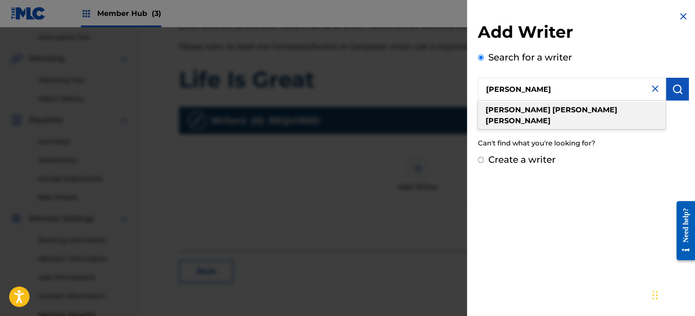
click at [550, 116] on strong "[PERSON_NAME]" at bounding box center [518, 120] width 65 height 9
type input "[PERSON_NAME]"
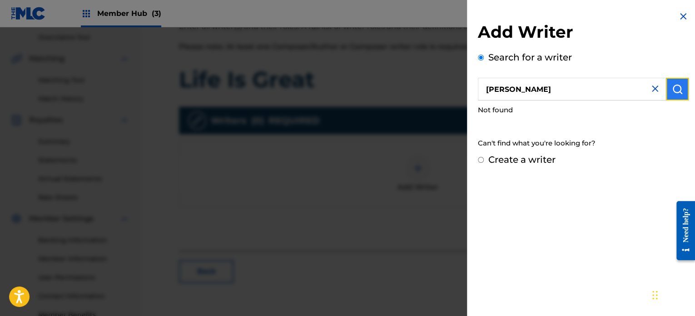
click at [677, 91] on img "submit" at bounding box center [677, 89] width 11 height 11
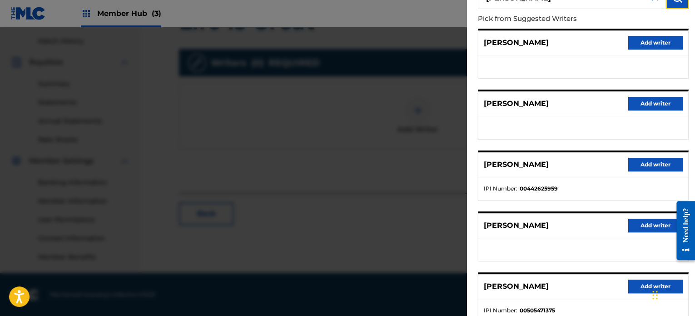
scroll to position [154, 0]
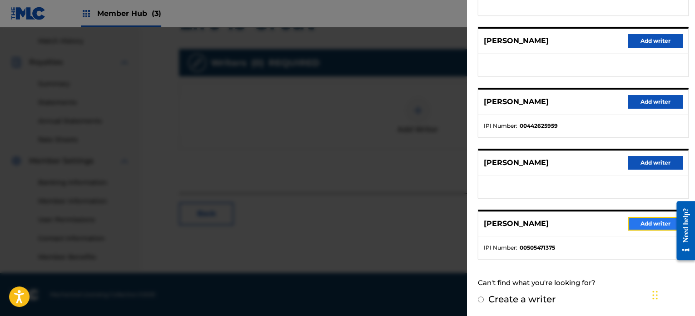
click at [652, 219] on button "Add writer" at bounding box center [655, 224] width 55 height 14
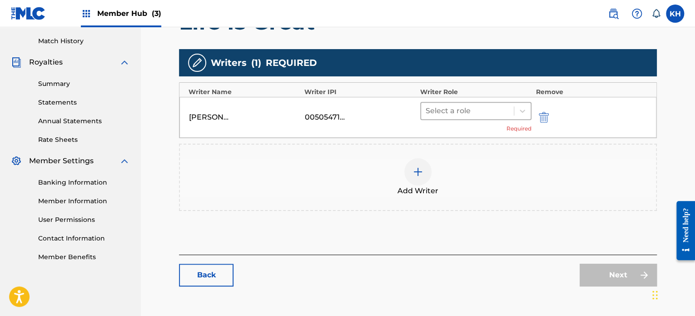
click at [443, 109] on div at bounding box center [468, 110] width 84 height 13
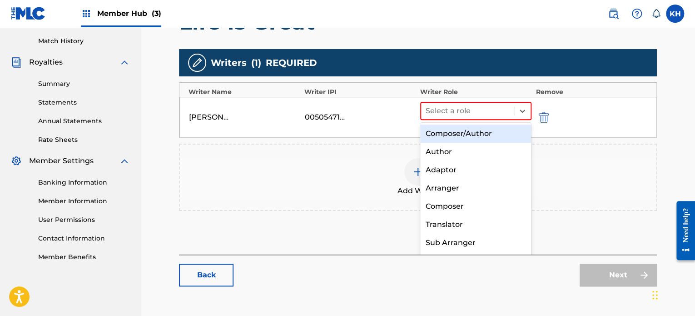
click at [443, 130] on div "Composer/Author" at bounding box center [475, 133] width 111 height 18
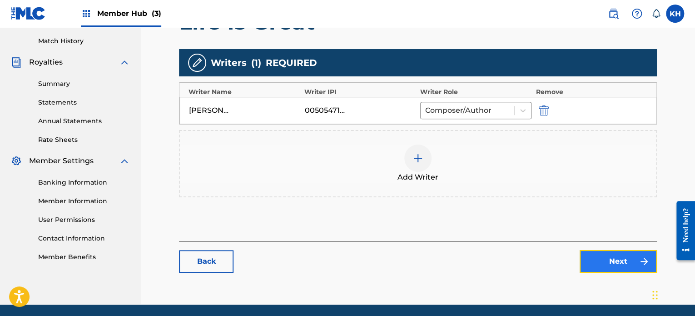
click at [609, 260] on link "Next" at bounding box center [618, 261] width 77 height 23
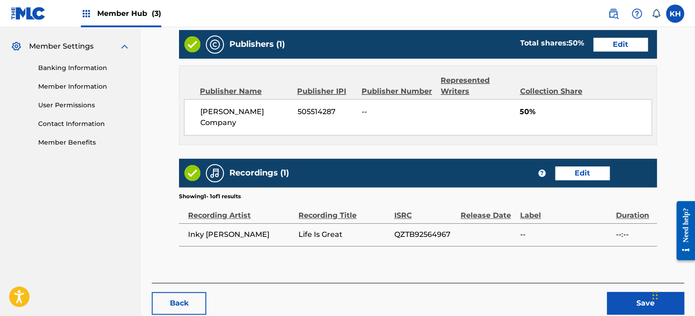
scroll to position [412, 0]
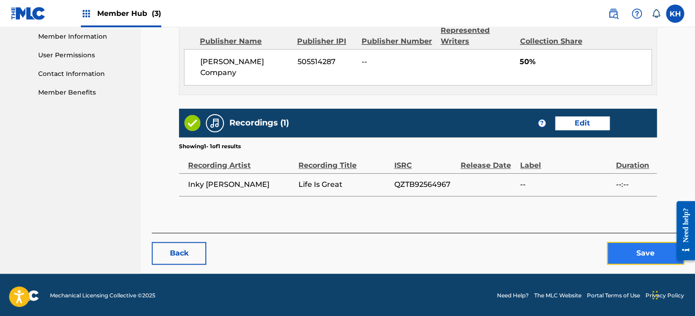
click at [644, 248] on button "Save" at bounding box center [645, 253] width 77 height 23
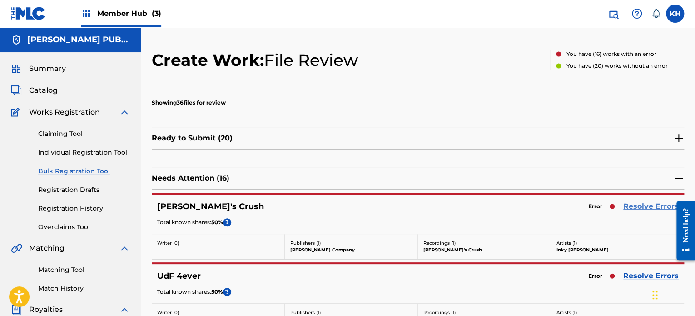
click at [631, 205] on link "Resolve Errors" at bounding box center [650, 206] width 55 height 11
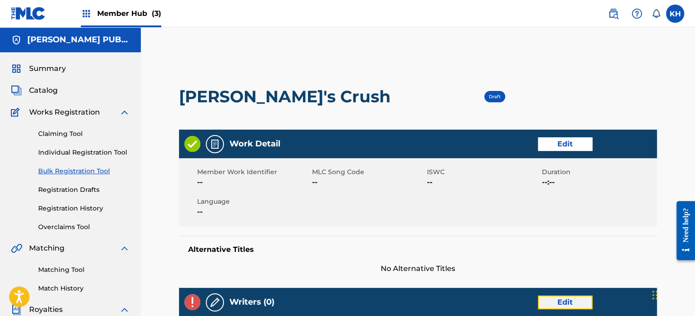
click at [550, 306] on link "Edit" at bounding box center [565, 302] width 55 height 14
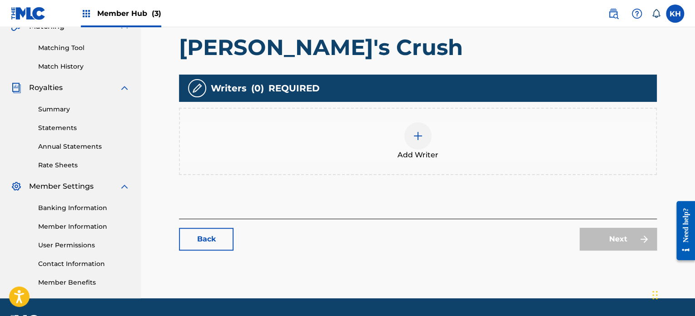
scroll to position [247, 0]
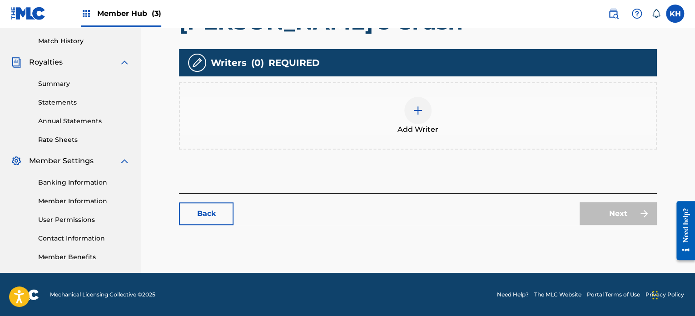
click at [417, 103] on div at bounding box center [417, 110] width 27 height 27
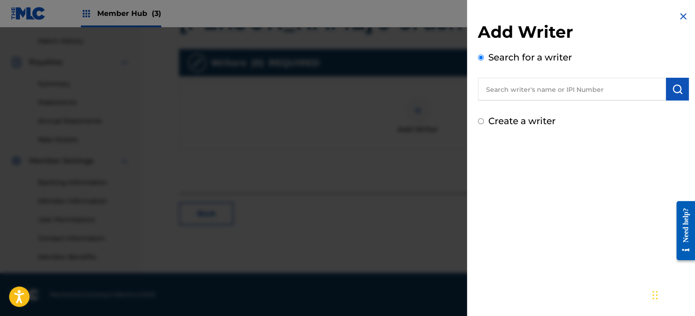
click at [502, 93] on input "text" at bounding box center [572, 89] width 188 height 23
paste input "[PERSON_NAME]"
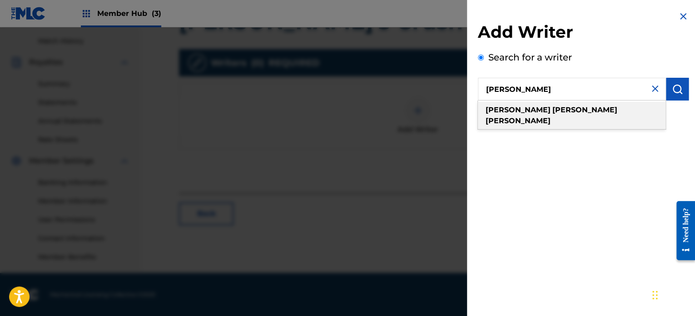
click at [539, 116] on strong "[PERSON_NAME]" at bounding box center [518, 120] width 65 height 9
type input "[PERSON_NAME]"
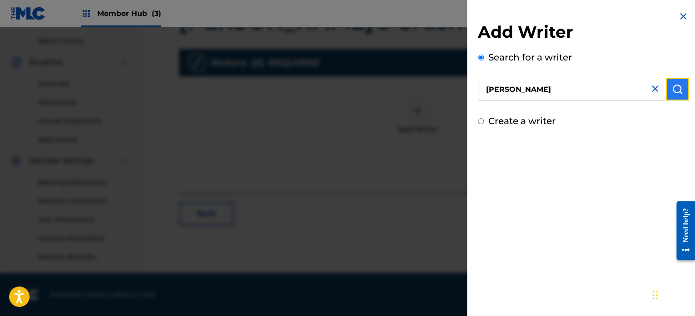
click at [666, 85] on button "submit" at bounding box center [677, 89] width 23 height 23
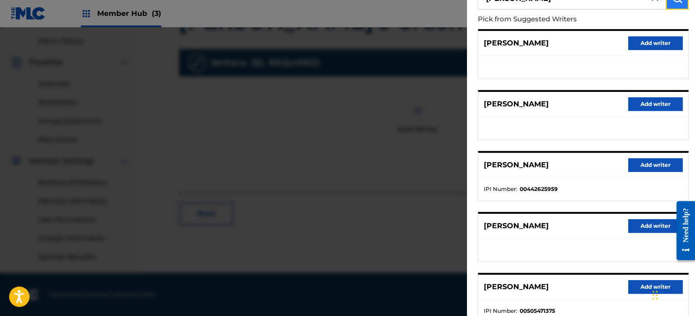
scroll to position [154, 0]
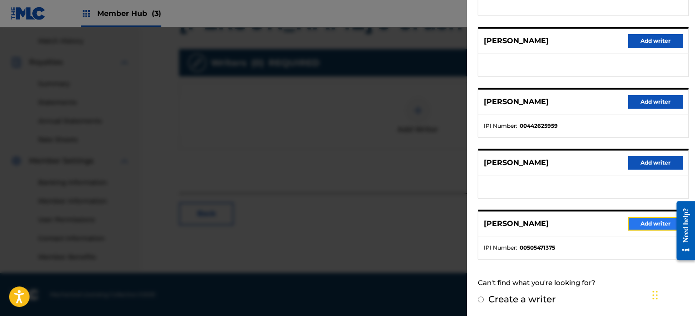
click at [635, 225] on button "Add writer" at bounding box center [655, 224] width 55 height 14
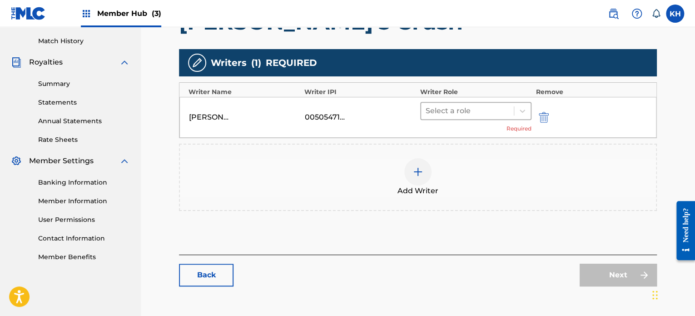
click at [481, 114] on div at bounding box center [468, 110] width 84 height 13
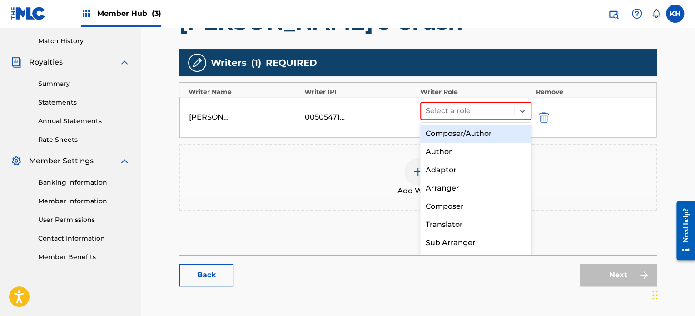
click at [479, 132] on div "Composer/Author" at bounding box center [475, 133] width 111 height 18
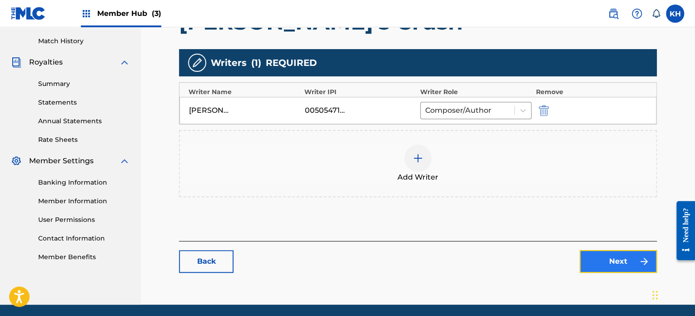
click at [596, 256] on link "Next" at bounding box center [618, 261] width 77 height 23
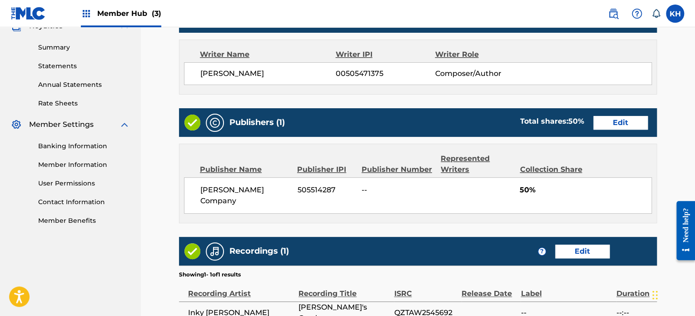
scroll to position [348, 0]
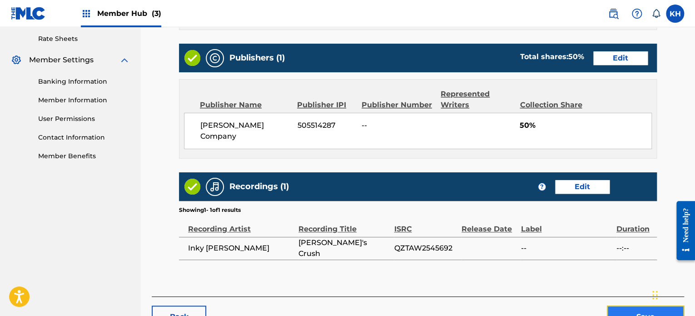
click at [640, 314] on button "Save" at bounding box center [645, 316] width 77 height 23
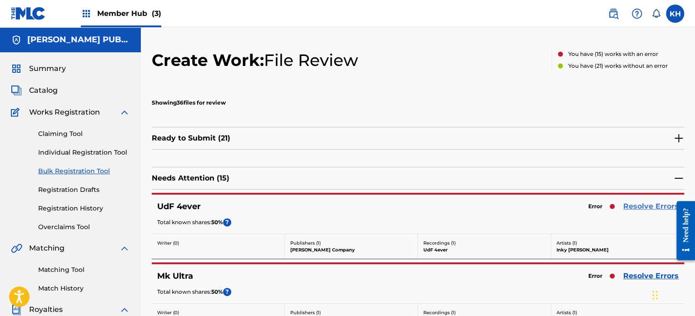
click at [634, 207] on link "Resolve Errors" at bounding box center [650, 206] width 55 height 11
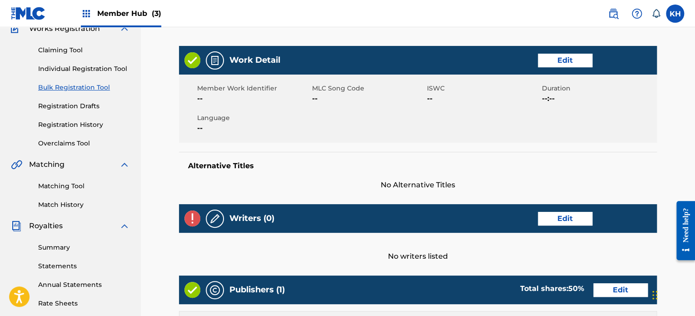
scroll to position [243, 0]
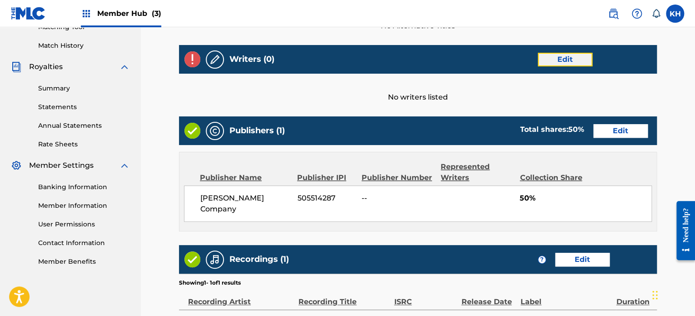
click at [567, 54] on link "Edit" at bounding box center [565, 60] width 55 height 14
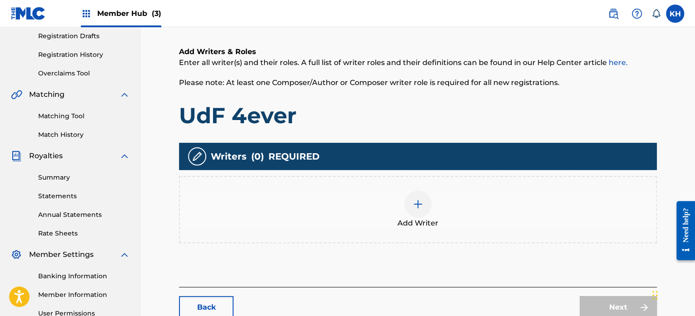
drag, startPoint x: 697, startPoint y: 114, endPoint x: 22, endPoint y: 12, distance: 682.4
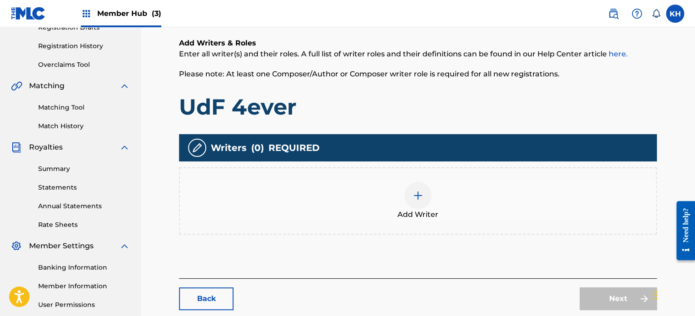
click at [412, 191] on img at bounding box center [417, 195] width 11 height 11
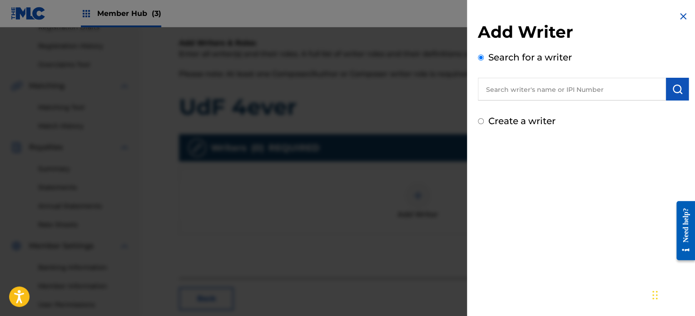
click at [516, 94] on input "text" at bounding box center [572, 89] width 188 height 23
paste input "[PERSON_NAME]"
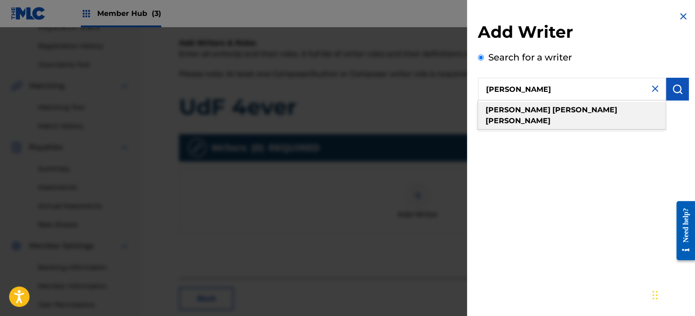
click at [608, 112] on div "[PERSON_NAME]" at bounding box center [572, 115] width 188 height 27
type input "[PERSON_NAME]"
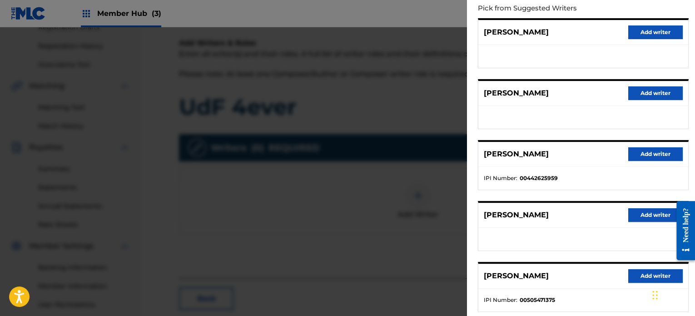
scroll to position [154, 0]
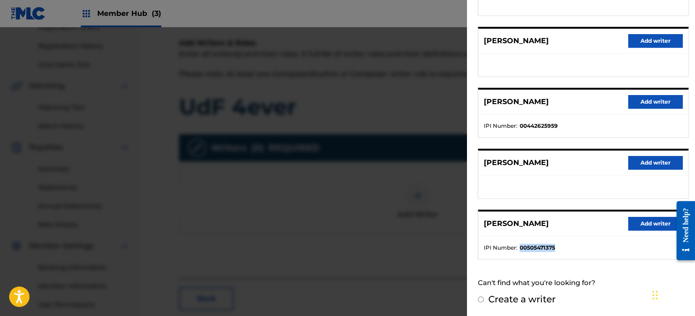
drag, startPoint x: 573, startPoint y: 243, endPoint x: 520, endPoint y: 244, distance: 53.2
click at [520, 244] on li "IPI Number : 00505471375" at bounding box center [583, 247] width 199 height 8
copy strong "00505471375"
click at [635, 219] on button "Add writer" at bounding box center [655, 224] width 55 height 14
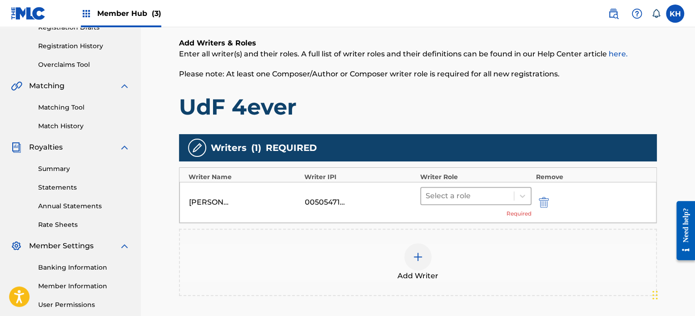
click at [502, 196] on div at bounding box center [468, 195] width 84 height 13
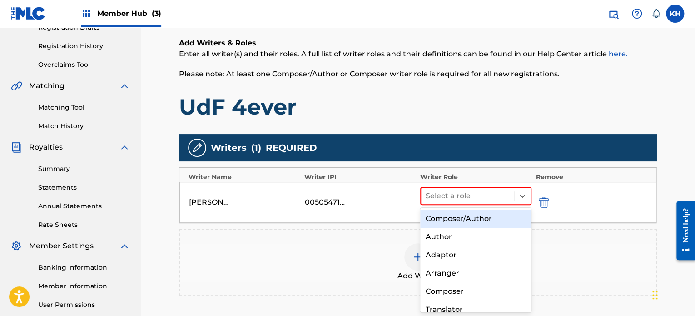
click at [502, 215] on div "Composer/Author" at bounding box center [475, 218] width 111 height 18
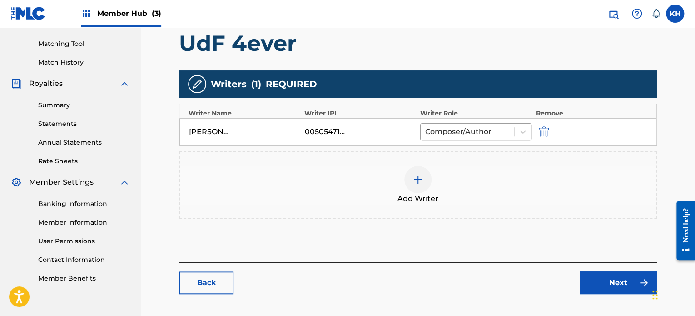
scroll to position [273, 0]
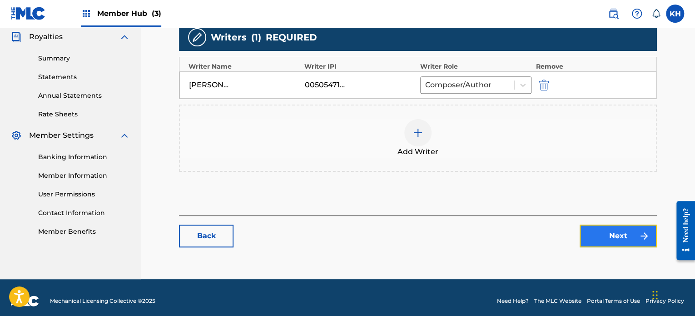
click at [605, 235] on link "Next" at bounding box center [618, 235] width 77 height 23
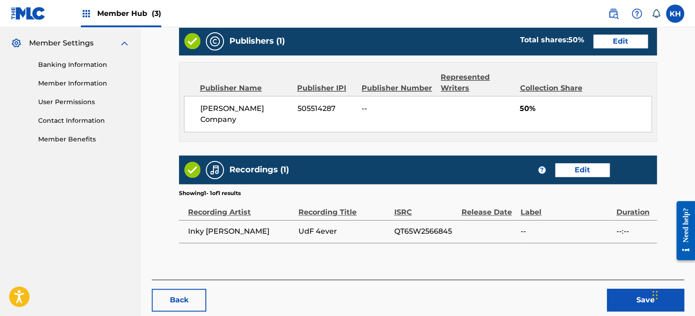
scroll to position [371, 0]
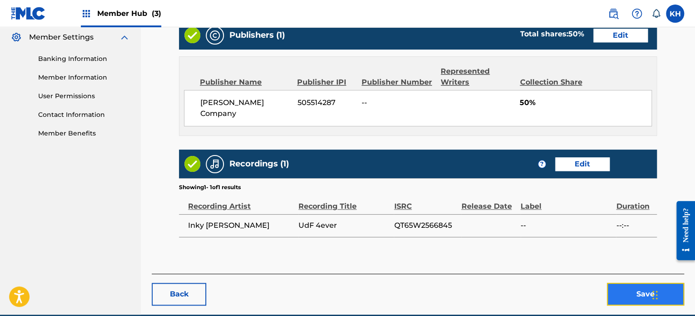
click at [627, 291] on button "Save" at bounding box center [645, 294] width 77 height 23
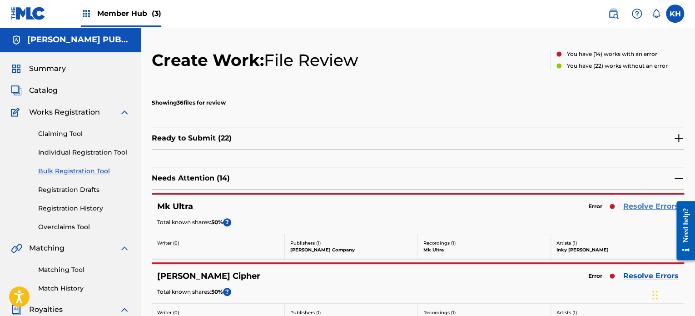
click at [634, 209] on link "Resolve Errors" at bounding box center [650, 206] width 55 height 11
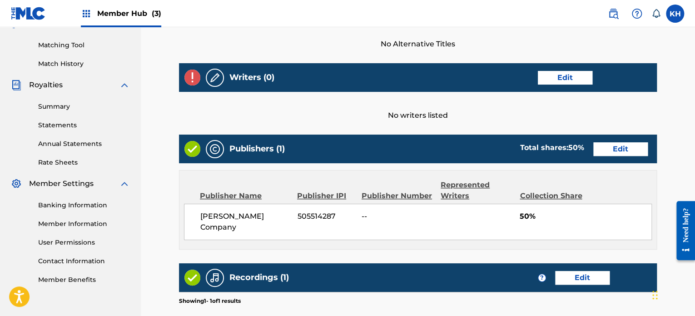
scroll to position [250, 0]
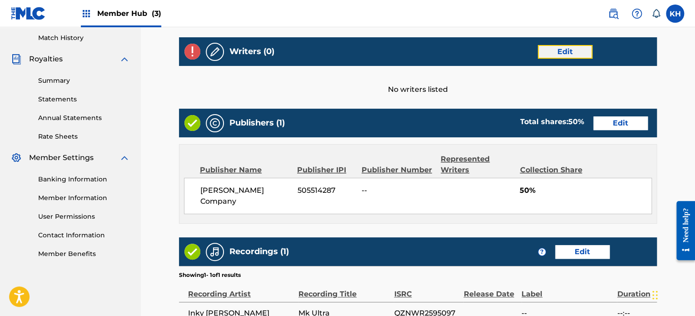
click at [570, 47] on link "Edit" at bounding box center [565, 52] width 55 height 14
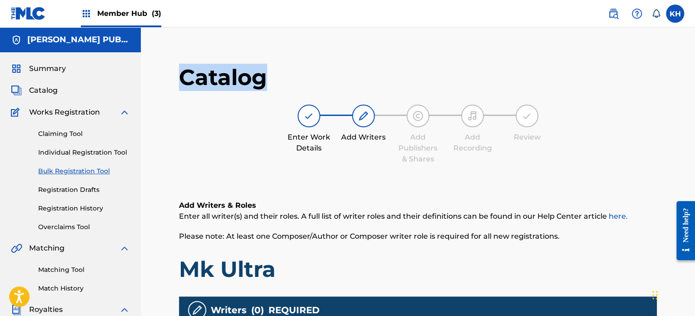
drag, startPoint x: 694, startPoint y: 56, endPoint x: 692, endPoint y: 118, distance: 61.8
click at [692, 118] on div "Catalog Enter Work Details Add Writers Add Publishers & Shares Add Recording Re…" at bounding box center [418, 273] width 554 height 492
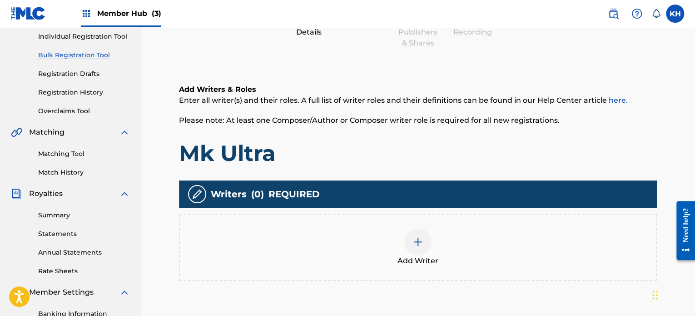
scroll to position [125, 0]
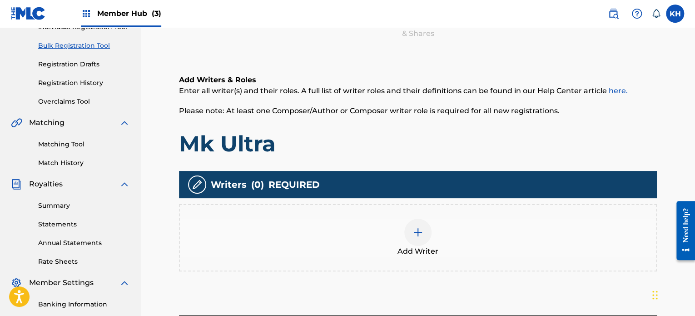
click at [406, 228] on div at bounding box center [417, 232] width 27 height 27
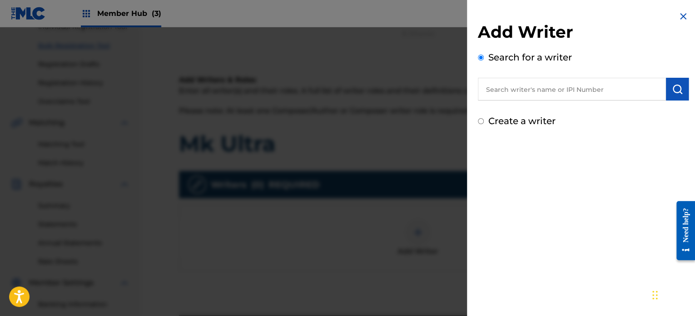
click at [527, 85] on input "text" at bounding box center [572, 89] width 188 height 23
paste input "00505471375"
type input "00505471375"
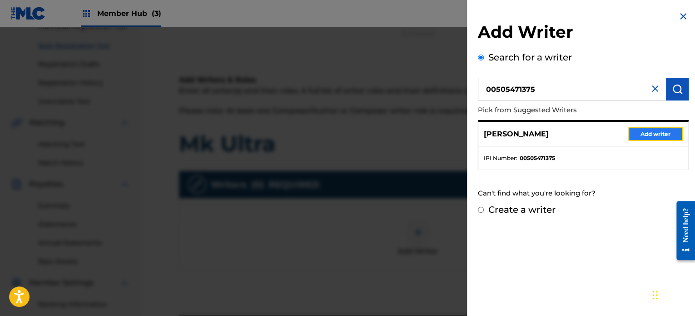
click at [634, 132] on button "Add writer" at bounding box center [655, 134] width 55 height 14
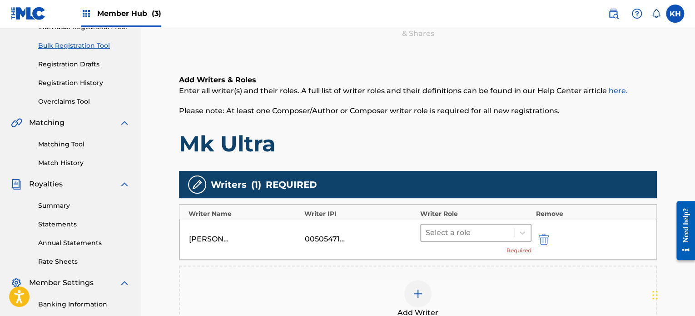
click at [493, 233] on div at bounding box center [468, 232] width 84 height 13
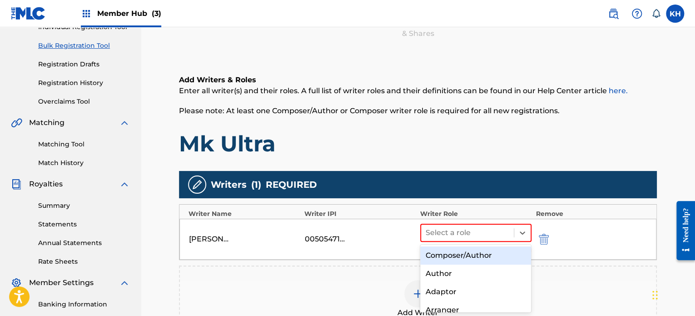
click at [477, 255] on div "Composer/Author" at bounding box center [475, 255] width 111 height 18
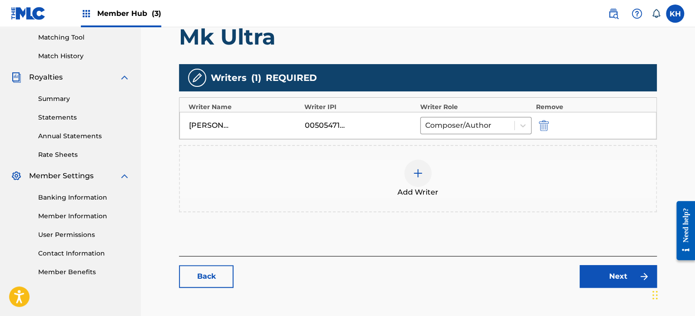
scroll to position [278, 0]
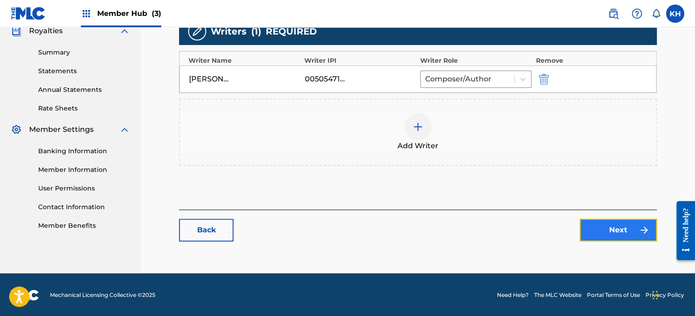
click at [621, 222] on link "Next" at bounding box center [618, 230] width 77 height 23
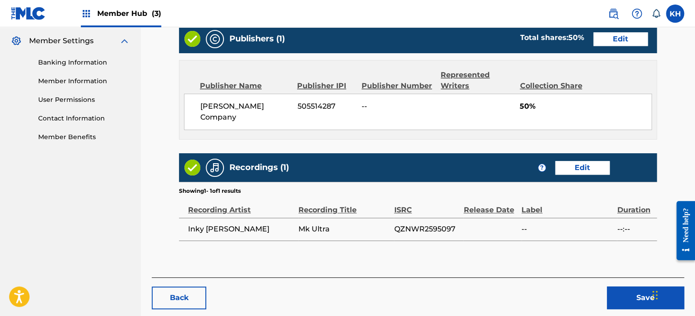
scroll to position [392, 0]
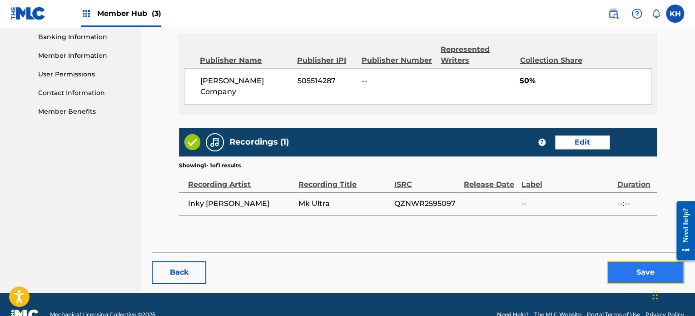
click at [632, 269] on button "Save" at bounding box center [645, 272] width 77 height 23
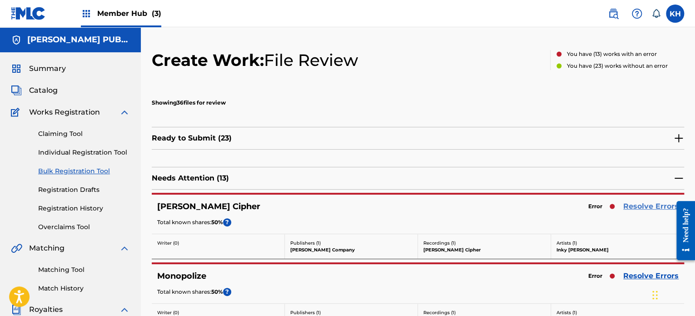
click at [642, 207] on link "Resolve Errors" at bounding box center [650, 206] width 55 height 11
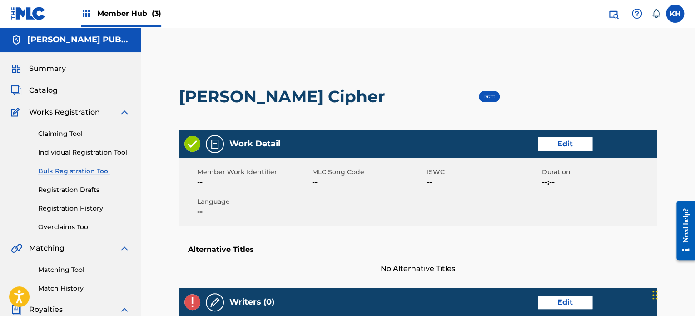
click at [74, 172] on link "Bulk Registration Tool" at bounding box center [84, 171] width 92 height 10
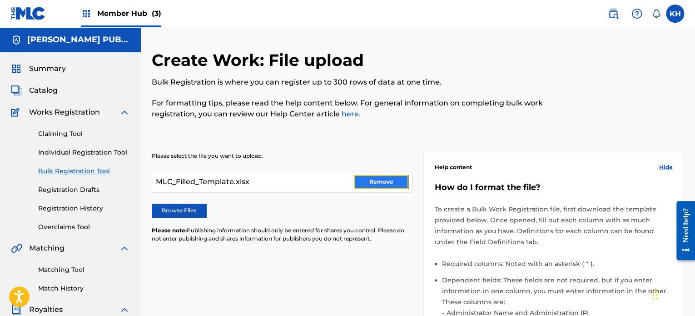
click at [373, 178] on button "Remove" at bounding box center [381, 182] width 55 height 14
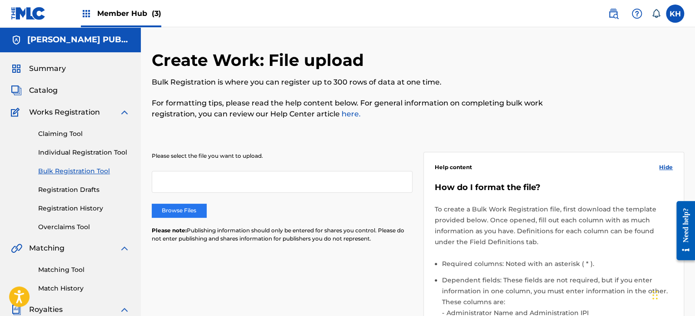
click at [189, 214] on label "Browse Files" at bounding box center [179, 211] width 55 height 14
click at [0, 0] on input "Browse Files" at bounding box center [0, 0] width 0 height 0
click at [176, 213] on label "Browse Files" at bounding box center [179, 211] width 55 height 14
click at [0, 0] on input "Browse Files" at bounding box center [0, 0] width 0 height 0
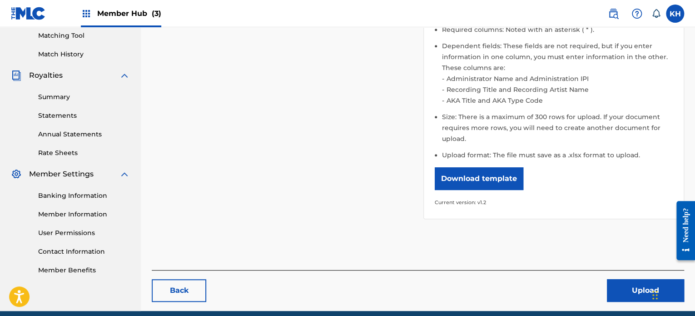
scroll to position [272, 0]
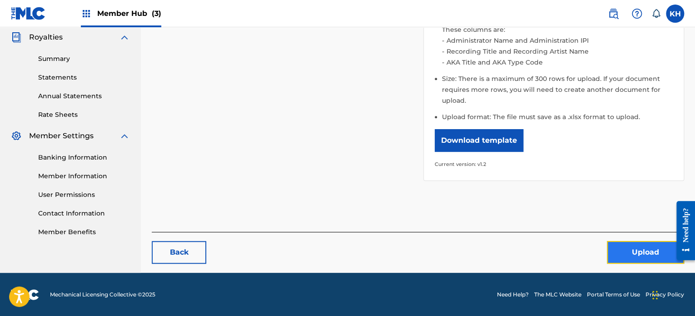
click at [634, 258] on button "Upload" at bounding box center [645, 252] width 77 height 23
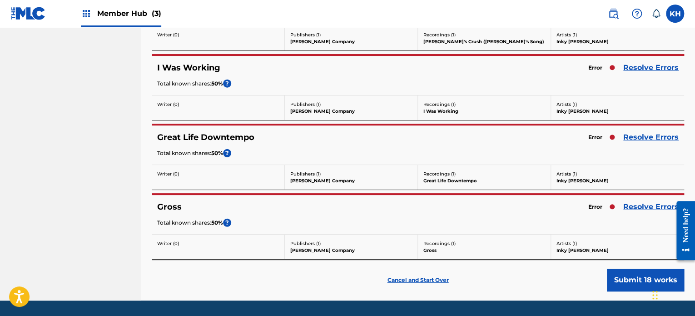
scroll to position [1186, 0]
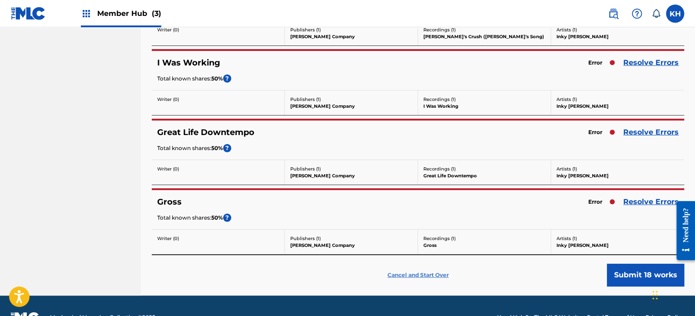
click at [438, 271] on p "Cancel and Start Over" at bounding box center [417, 275] width 61 height 8
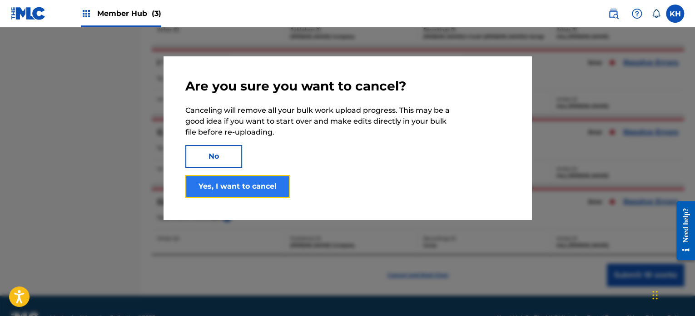
click at [219, 194] on button "Yes, I want to cancel" at bounding box center [237, 186] width 104 height 23
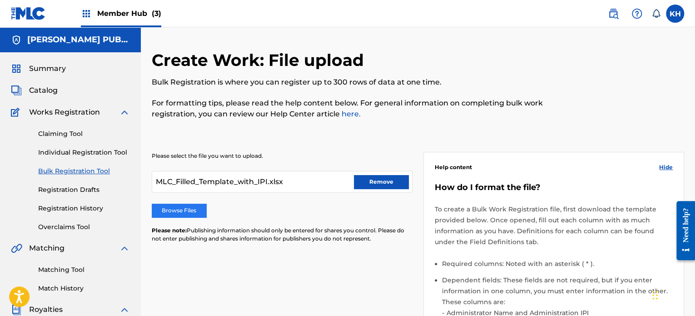
click at [167, 210] on label "Browse Files" at bounding box center [179, 211] width 55 height 14
click at [0, 0] on input "Browse Files" at bounding box center [0, 0] width 0 height 0
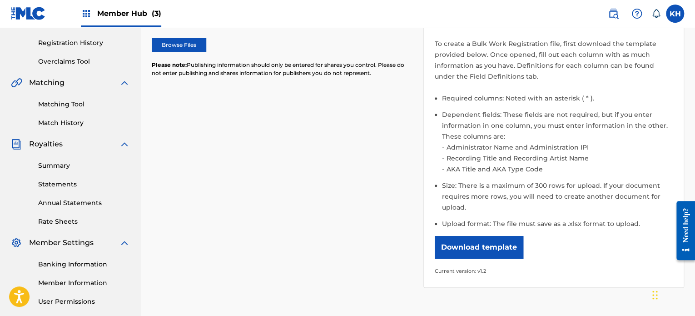
scroll to position [231, 0]
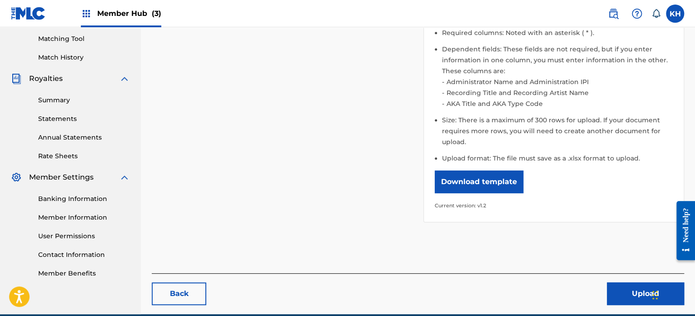
drag, startPoint x: 695, startPoint y: 134, endPoint x: 18, endPoint y: 64, distance: 680.9
click at [637, 295] on button "Upload" at bounding box center [645, 293] width 77 height 23
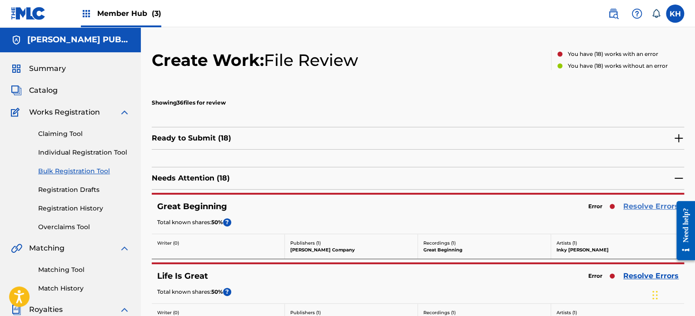
click at [639, 202] on link "Resolve Errors" at bounding box center [650, 206] width 55 height 11
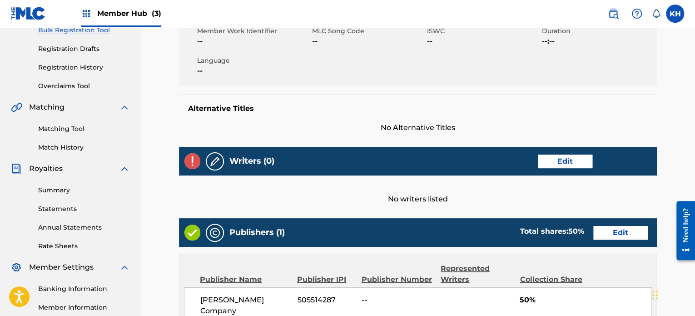
scroll to position [145, 0]
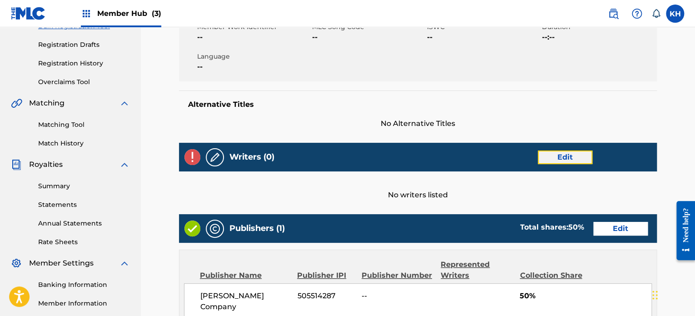
click at [552, 156] on link "Edit" at bounding box center [565, 157] width 55 height 14
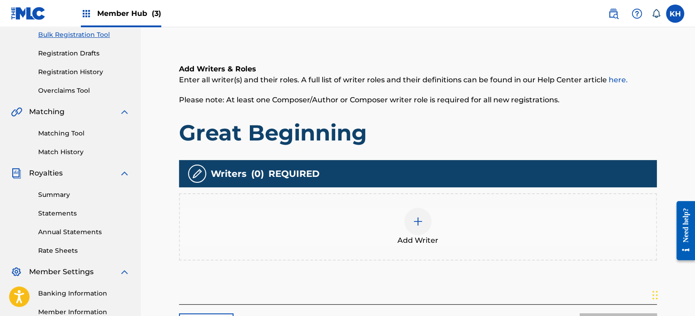
scroll to position [176, 0]
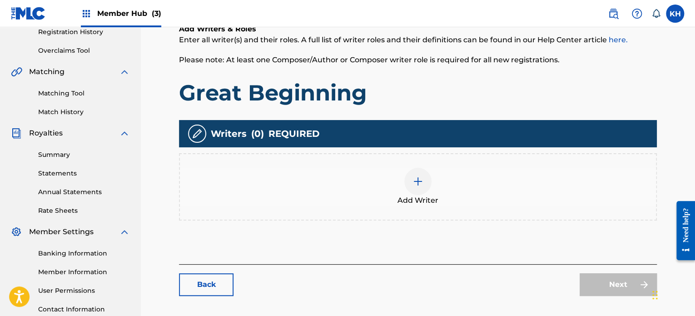
click at [422, 174] on div at bounding box center [417, 181] width 27 height 27
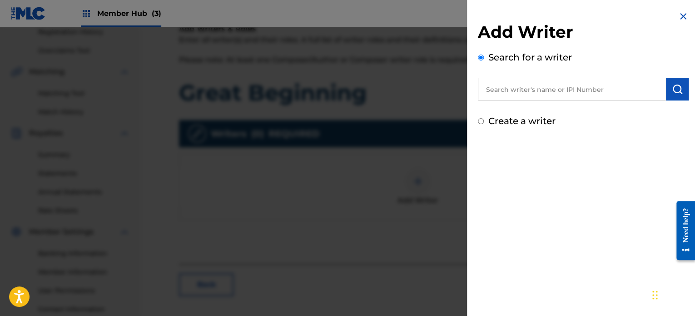
click at [523, 90] on input "text" at bounding box center [572, 89] width 188 height 23
paste input "00505471375"
type input "00505471375"
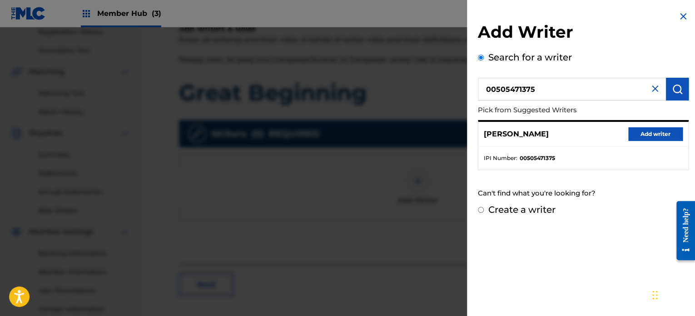
click at [678, 14] on img at bounding box center [683, 16] width 11 height 11
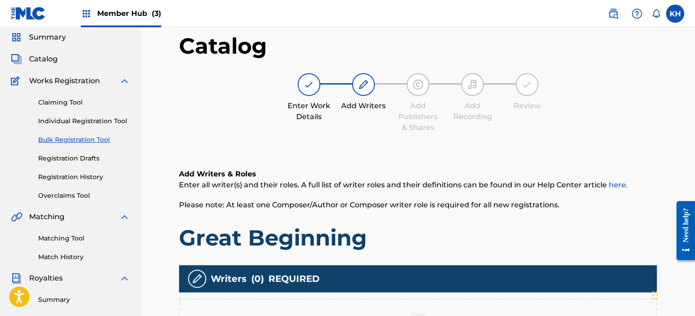
scroll to position [0, 0]
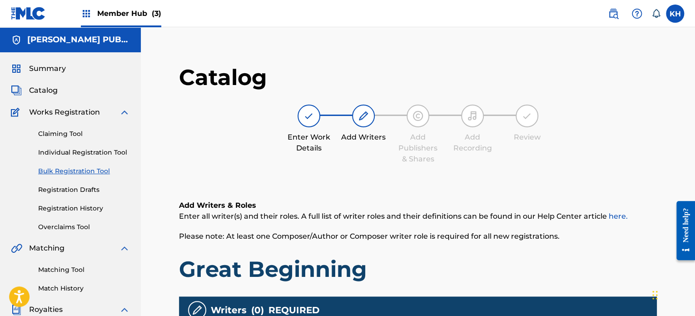
click at [64, 168] on link "Bulk Registration Tool" at bounding box center [84, 171] width 92 height 10
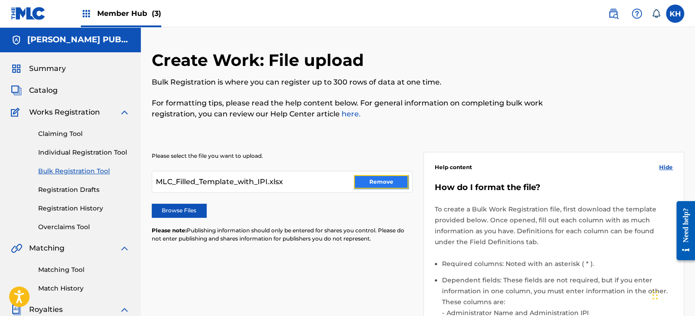
click at [370, 180] on button "Remove" at bounding box center [381, 182] width 55 height 14
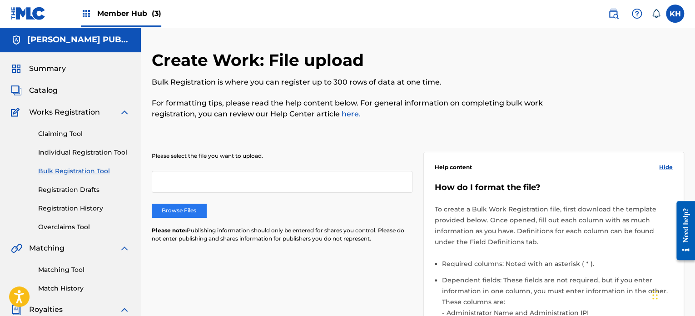
click at [171, 210] on label "Browse Files" at bounding box center [179, 211] width 55 height 14
click at [0, 0] on input "Browse Files" at bounding box center [0, 0] width 0 height 0
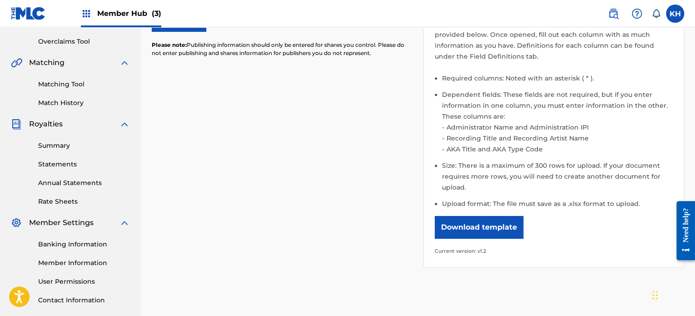
scroll to position [272, 0]
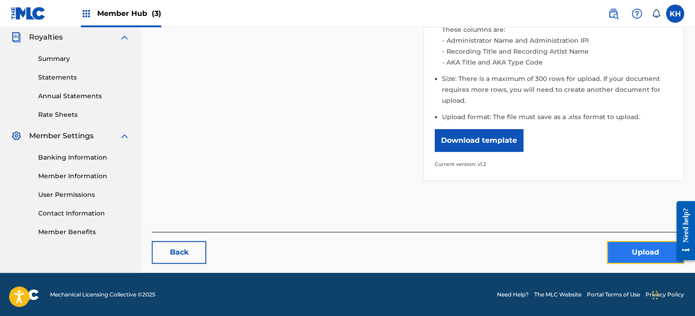
click at [621, 251] on button "Upload" at bounding box center [645, 252] width 77 height 23
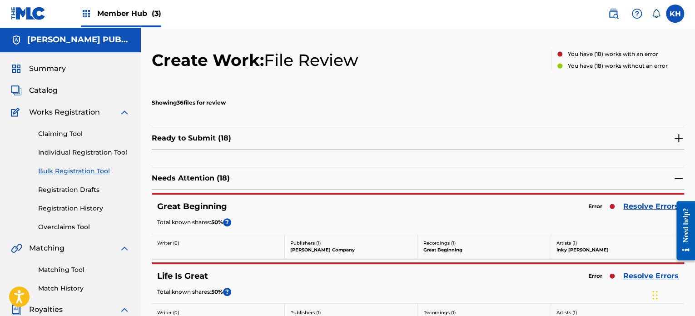
click at [677, 134] on img at bounding box center [678, 138] width 11 height 11
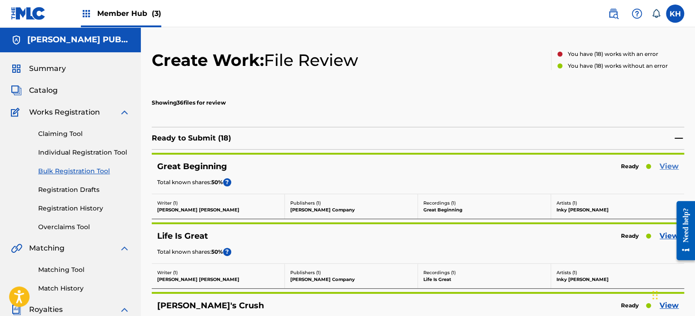
click at [668, 169] on link "View" at bounding box center [669, 166] width 19 height 11
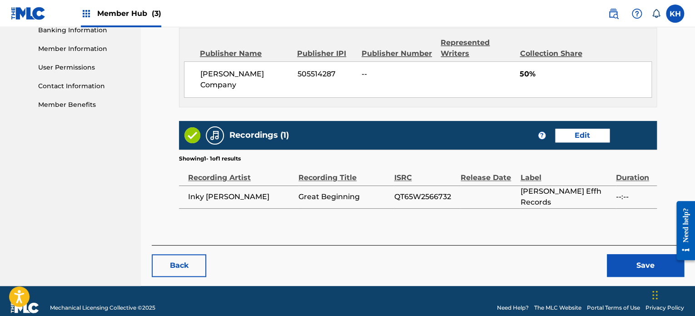
scroll to position [406, 0]
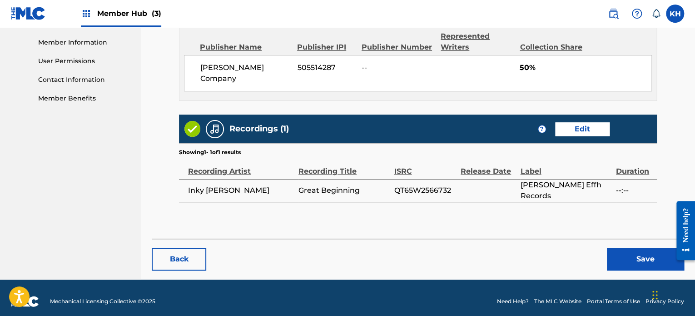
drag, startPoint x: 696, startPoint y: 75, endPoint x: 4, endPoint y: 57, distance: 693.0
click at [649, 260] on button "Save" at bounding box center [645, 259] width 77 height 23
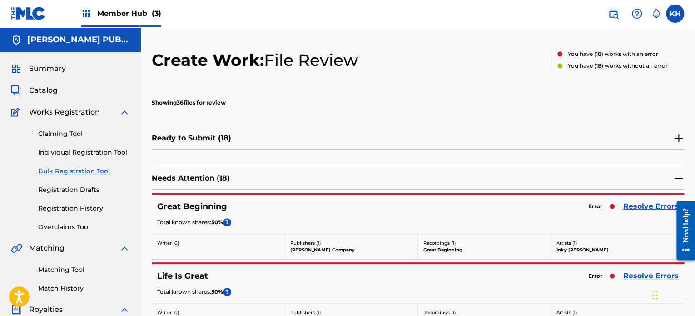
click at [675, 137] on img at bounding box center [678, 138] width 11 height 11
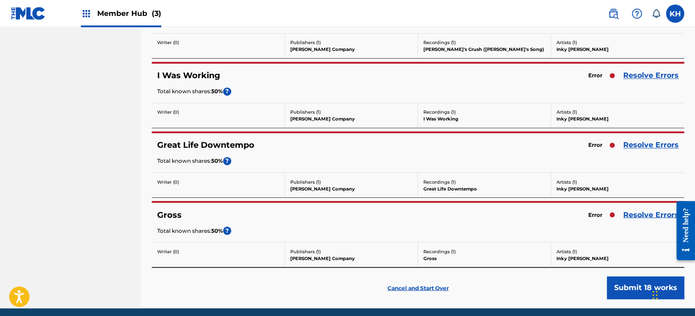
scroll to position [2453, 0]
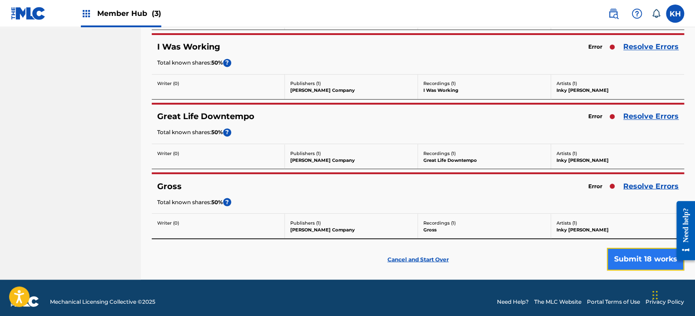
click at [640, 253] on button "Submit 18 works" at bounding box center [645, 259] width 77 height 23
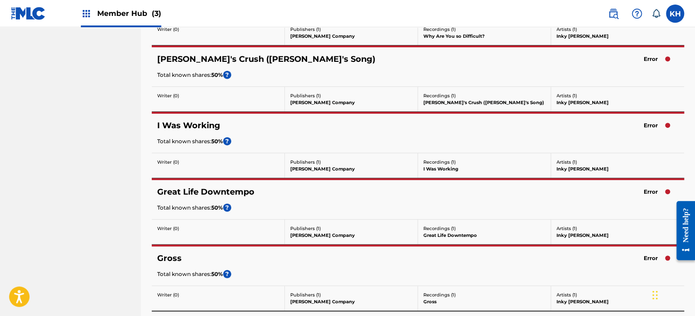
scroll to position [1122, 0]
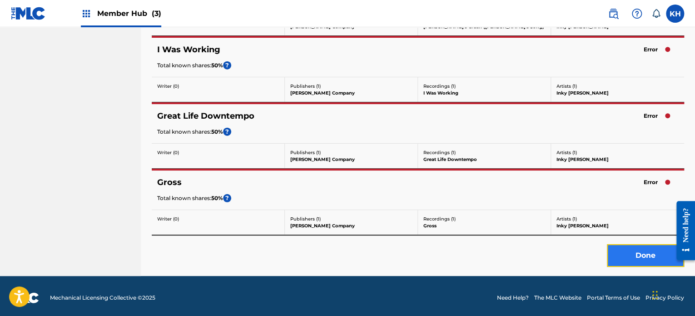
click at [648, 253] on button "Done" at bounding box center [645, 255] width 77 height 23
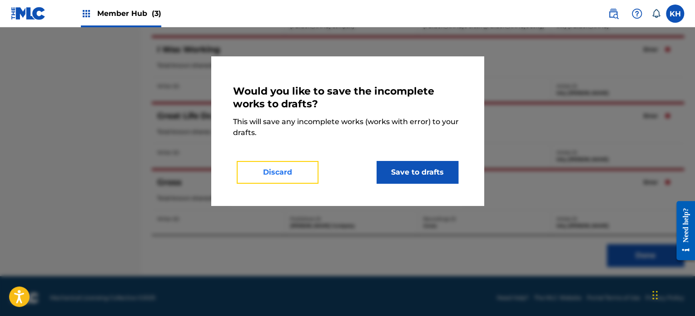
click at [310, 167] on button "Discard" at bounding box center [278, 172] width 82 height 23
